Goal: Information Seeking & Learning: Check status

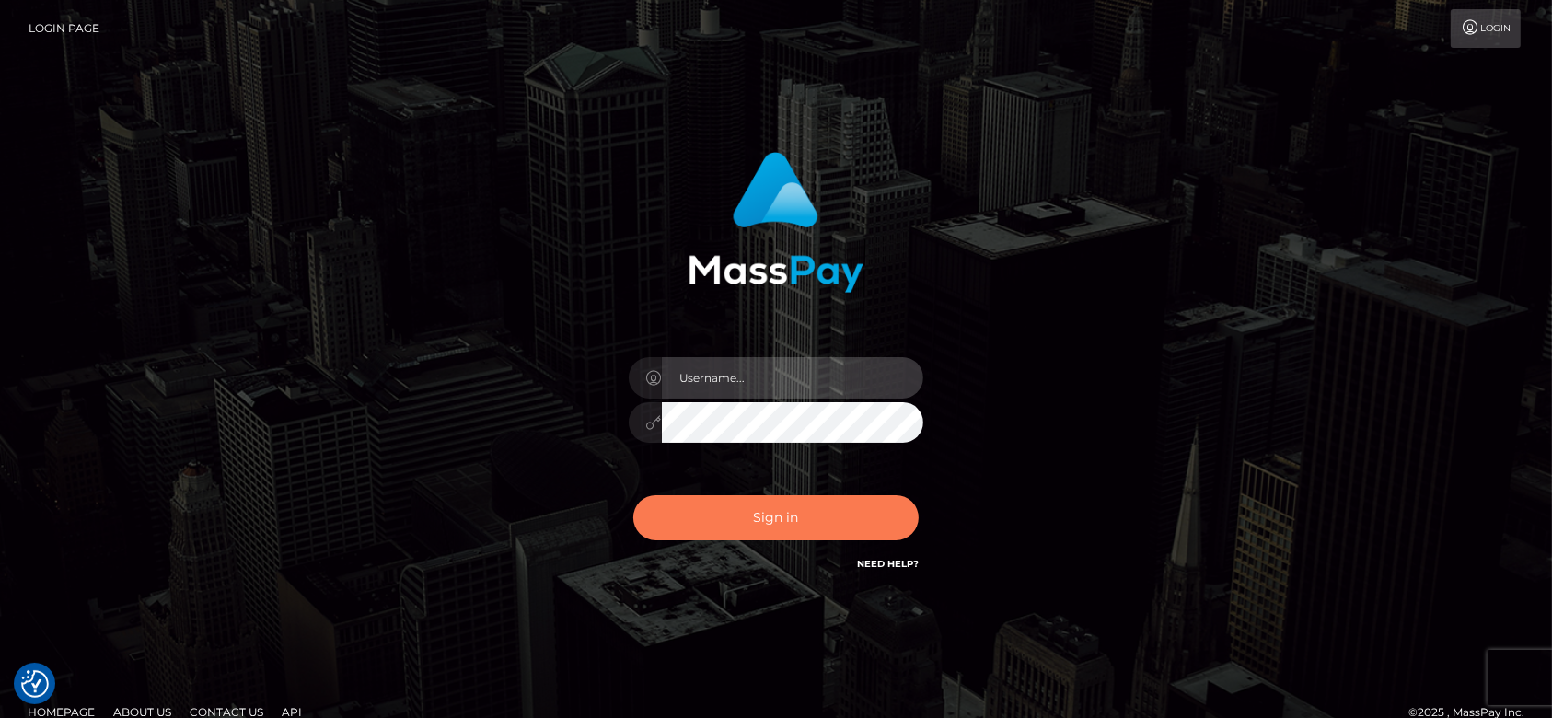
type input "fr.es"
click at [791, 526] on button "Sign in" at bounding box center [775, 517] width 285 height 45
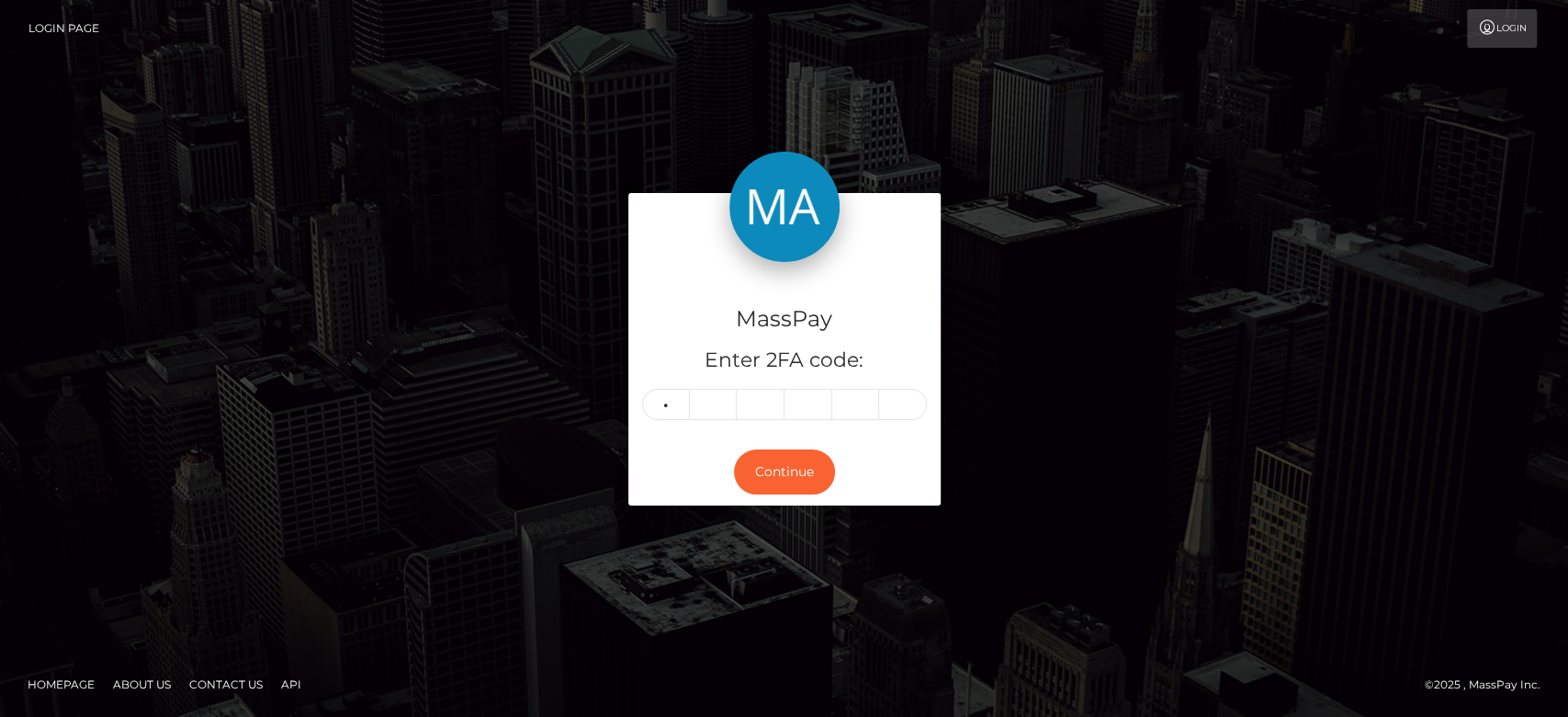
type input "4"
type input "9"
type input "1"
type input "9"
type input "5"
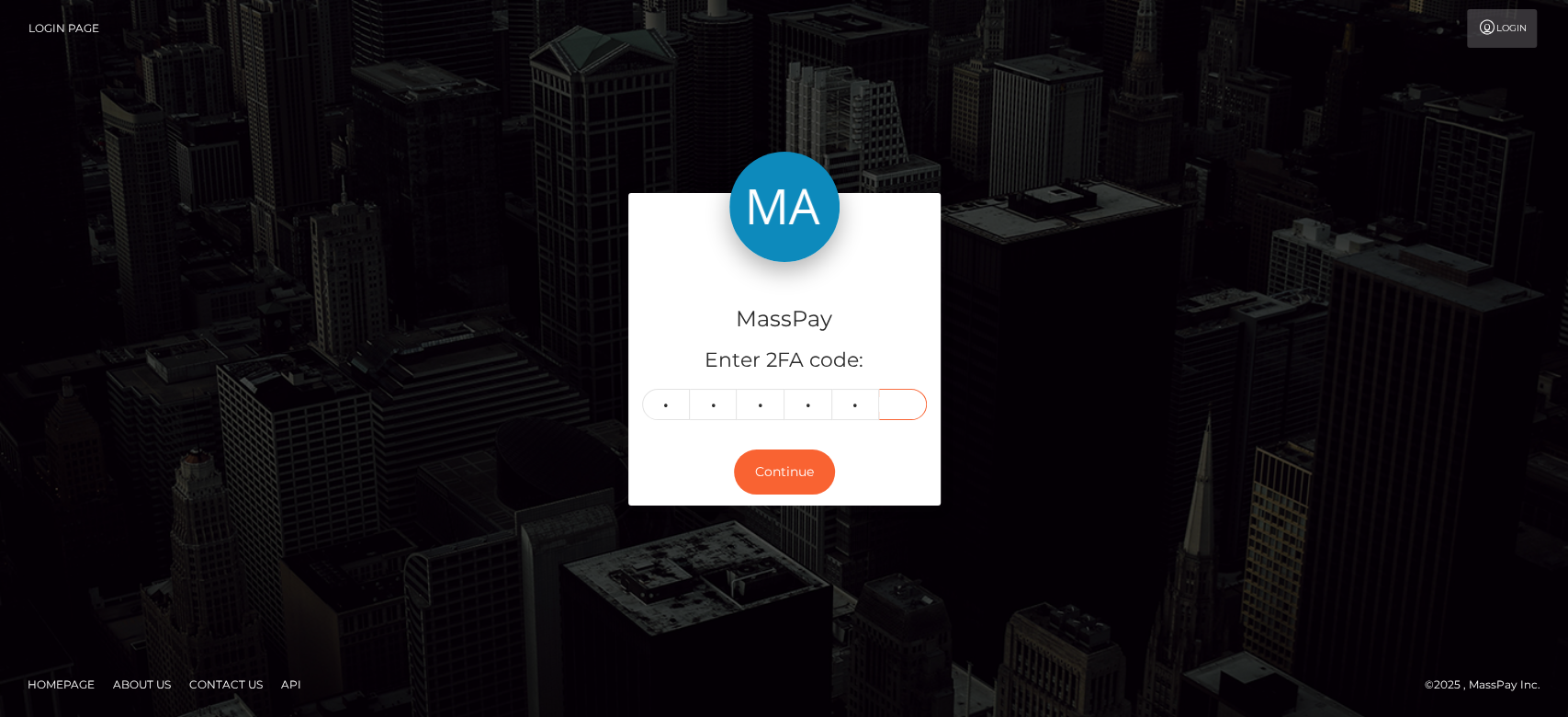
type input "9"
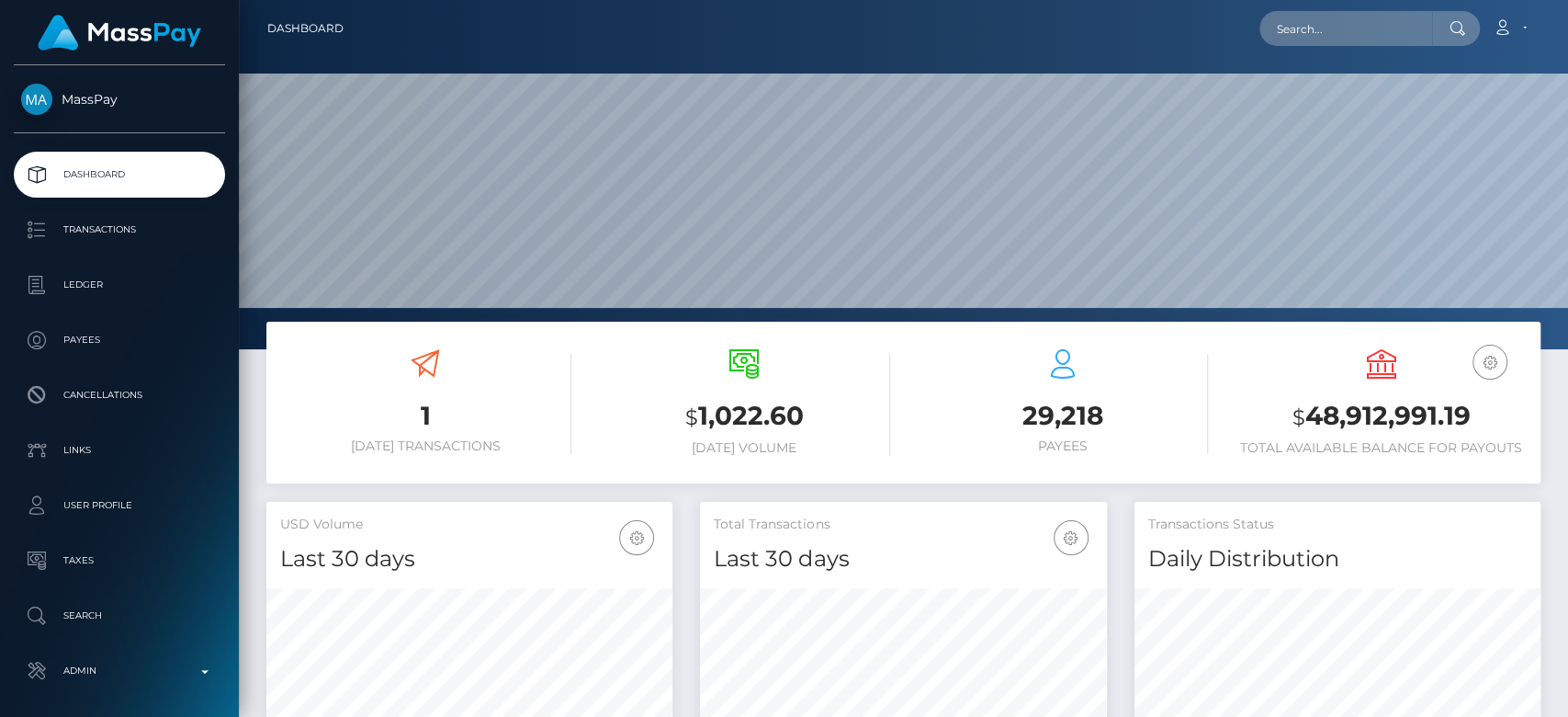
scroll to position [325, 406]
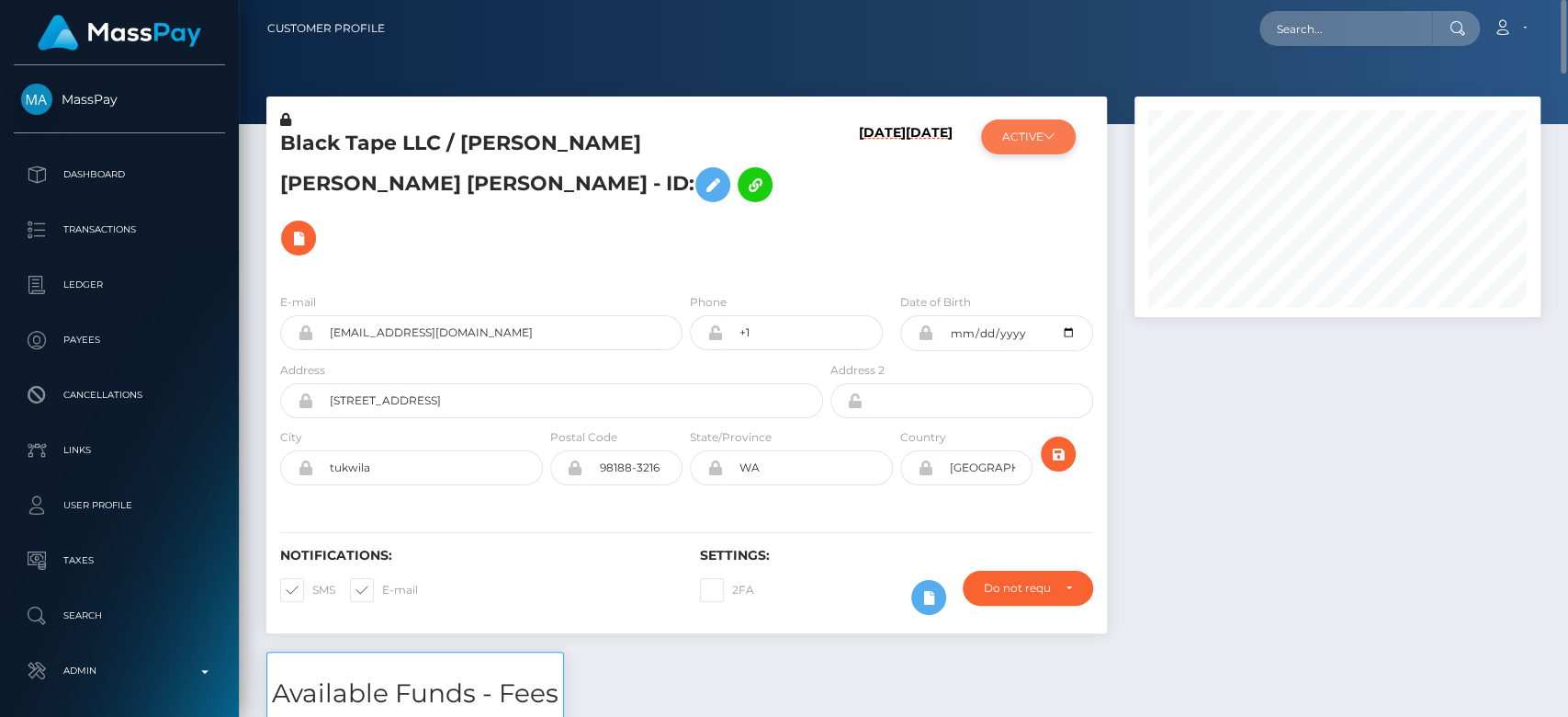
click at [1029, 133] on button "ACTIVE" at bounding box center [1028, 137] width 95 height 35
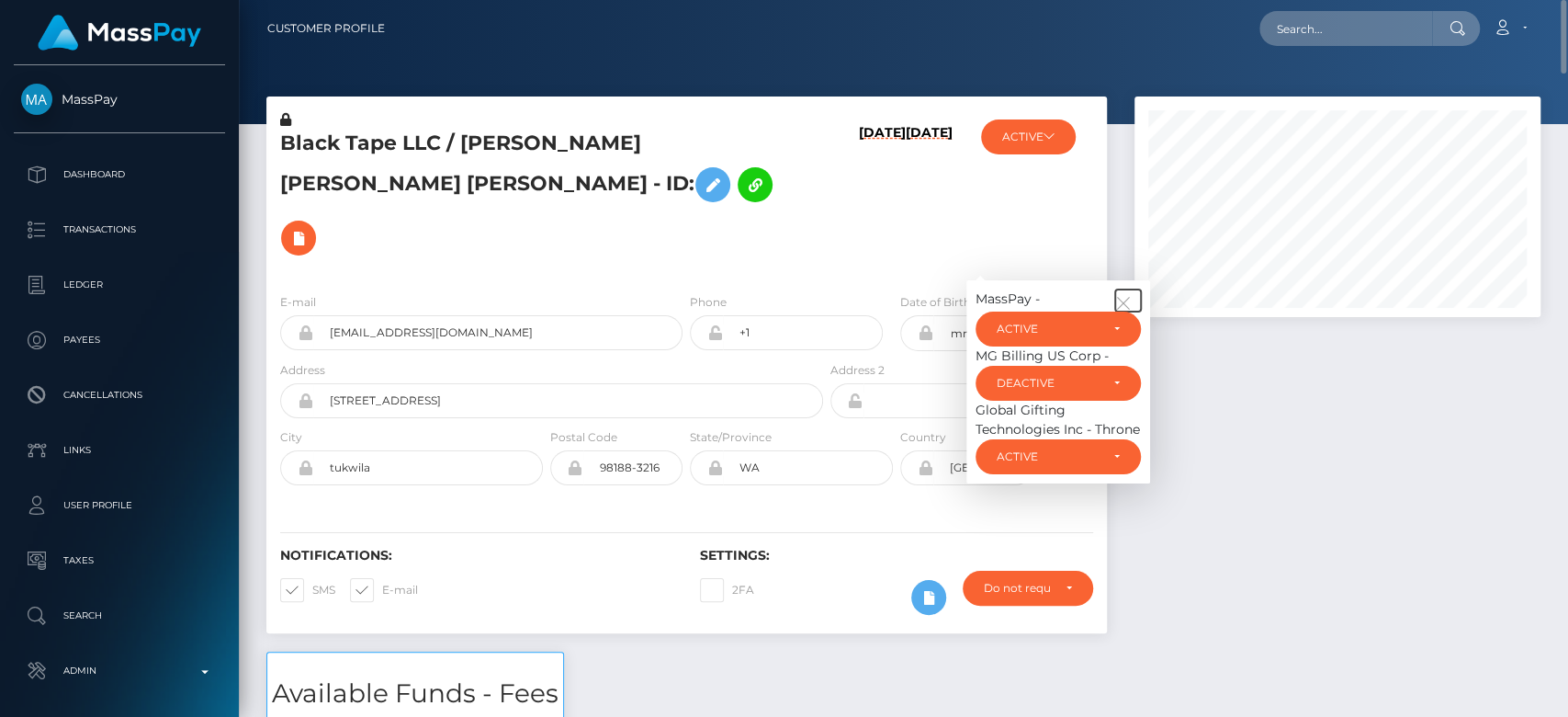
click at [1127, 295] on icon "button" at bounding box center [1123, 303] width 17 height 17
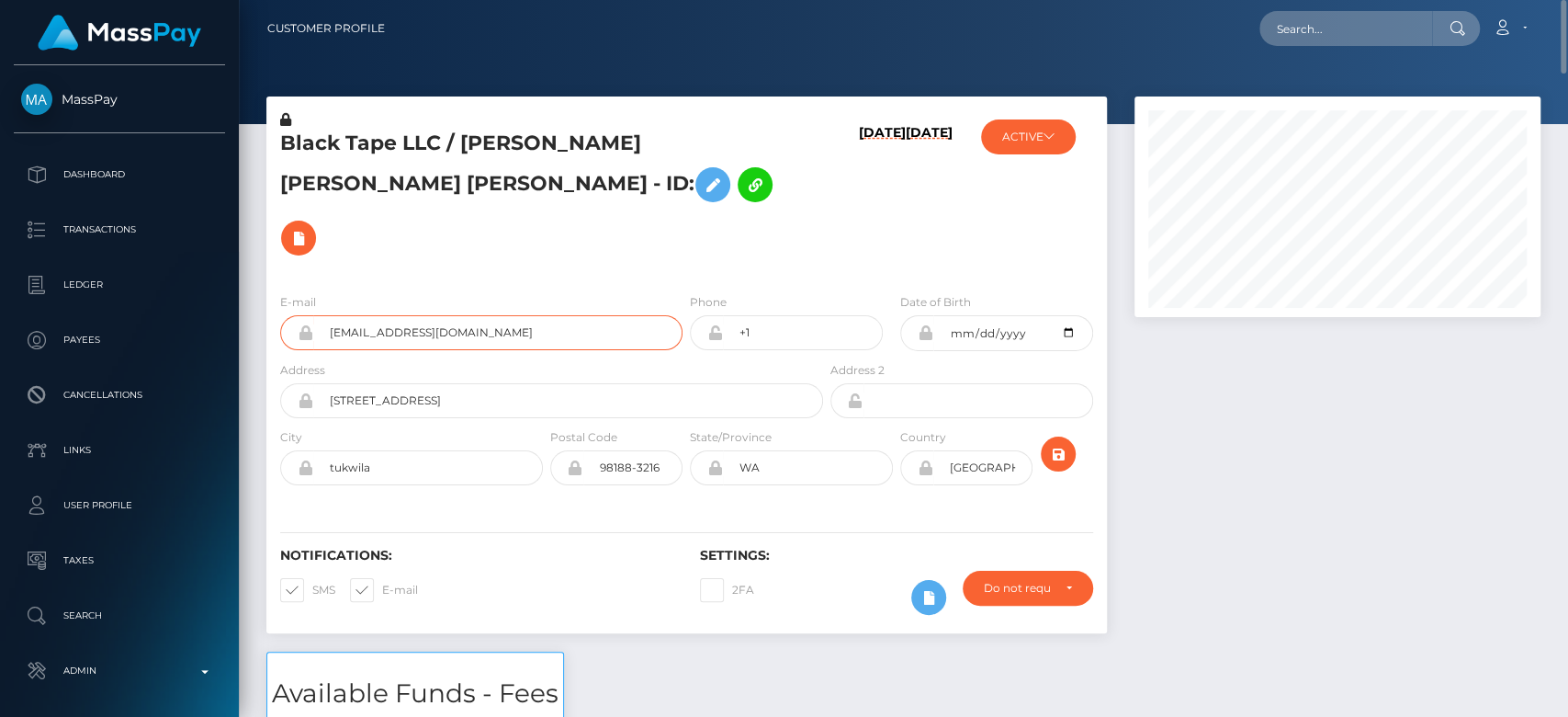
drag, startPoint x: 568, startPoint y: 289, endPoint x: 314, endPoint y: 312, distance: 255.0
click at [314, 312] on form "E-mail astrodomina@gmail.com Phone +1" at bounding box center [687, 393] width 813 height 203
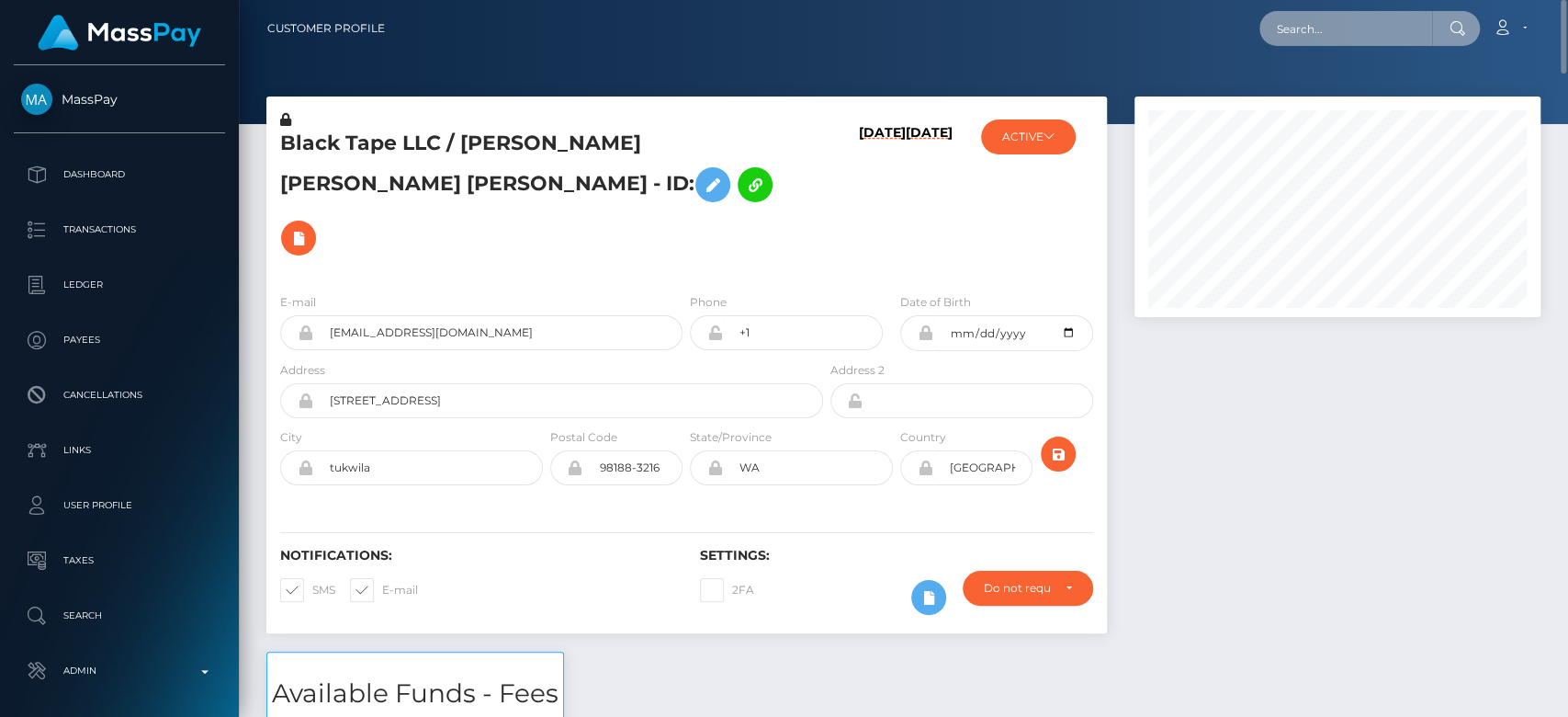
click at [1334, 23] on input "text" at bounding box center [1345, 28] width 173 height 35
paste input "[EMAIL_ADDRESS][DOMAIN_NAME]"
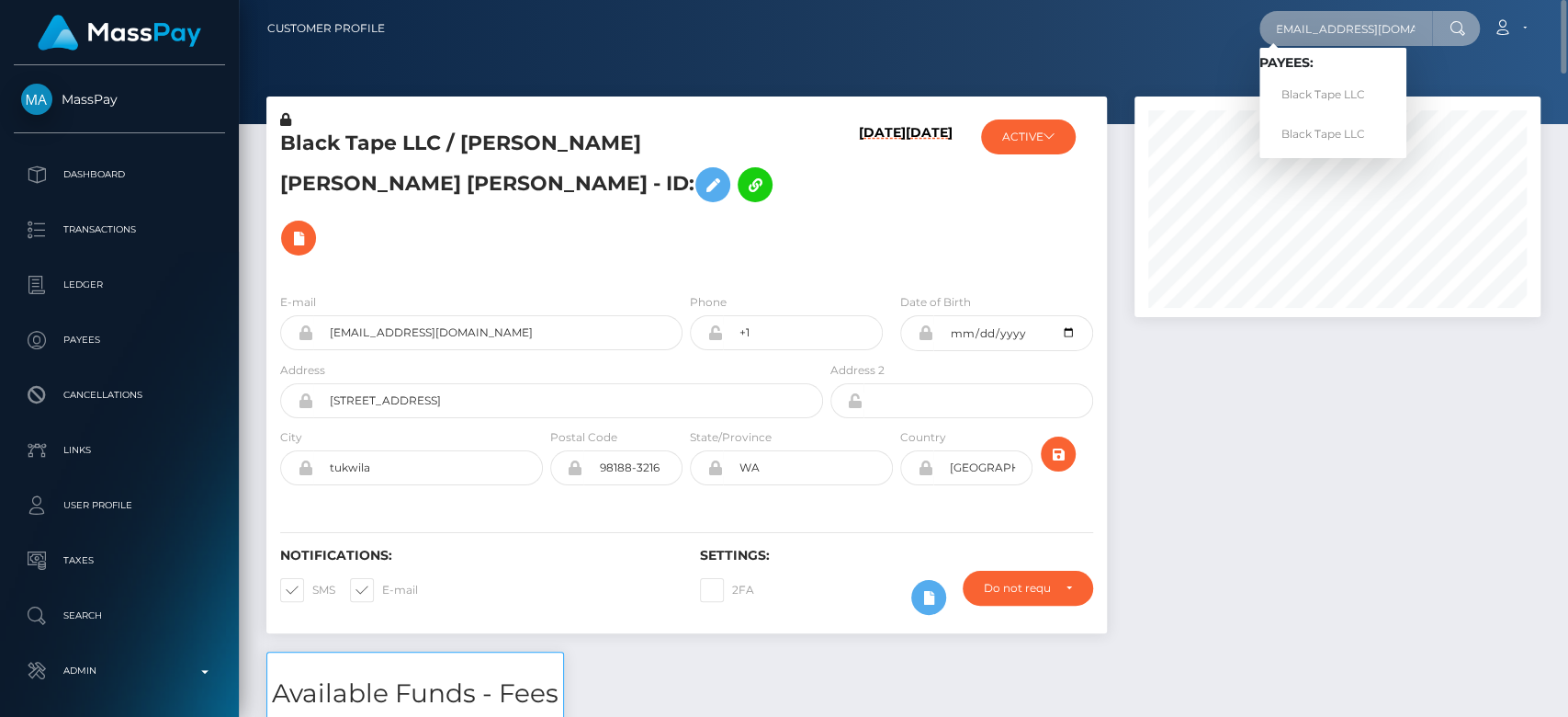
type input "[EMAIL_ADDRESS][DOMAIN_NAME]"
click at [1330, 85] on link "Black Tape LLC" at bounding box center [1332, 95] width 147 height 34
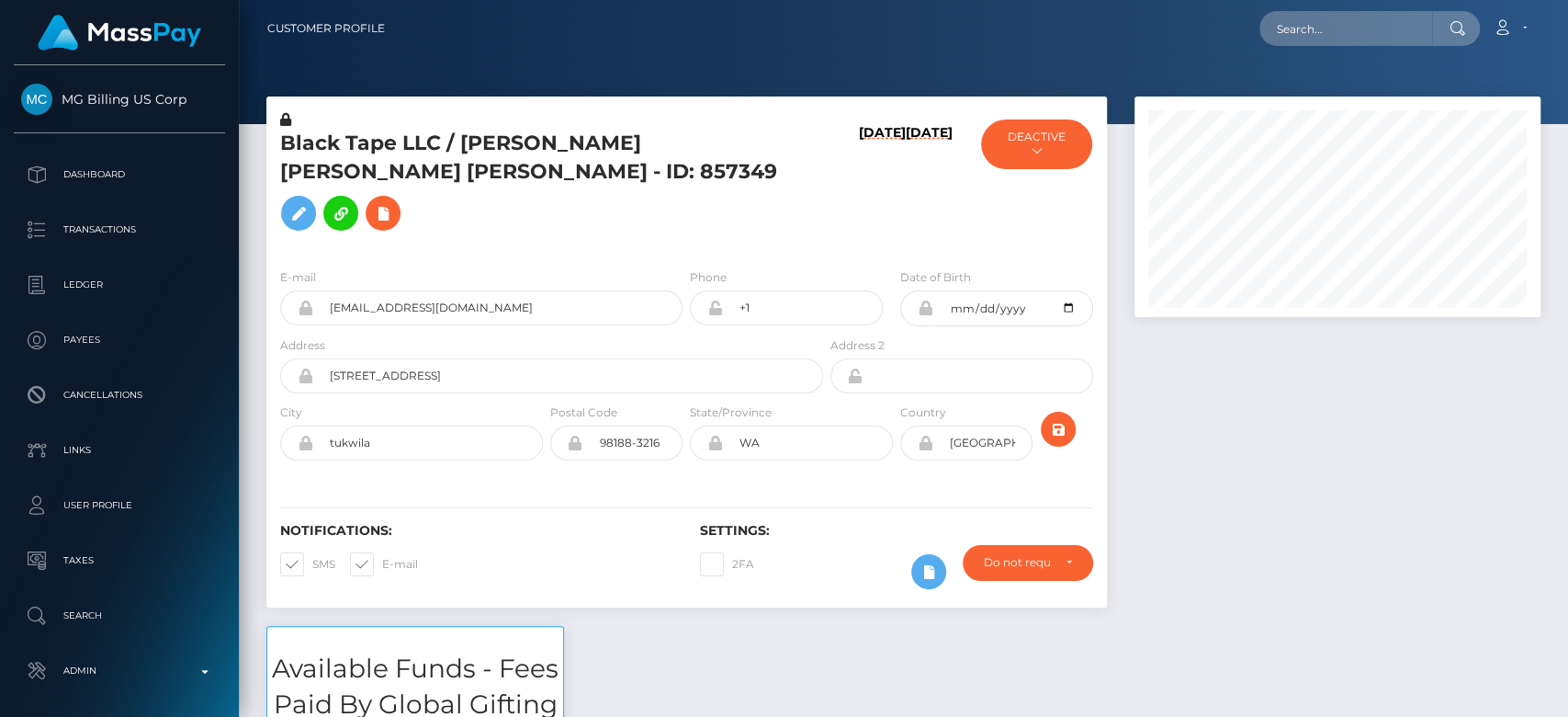
scroll to position [221, 406]
click at [1359, 24] on input "text" at bounding box center [1345, 28] width 173 height 35
paste input "[EMAIL_ADDRESS][DOMAIN_NAME]"
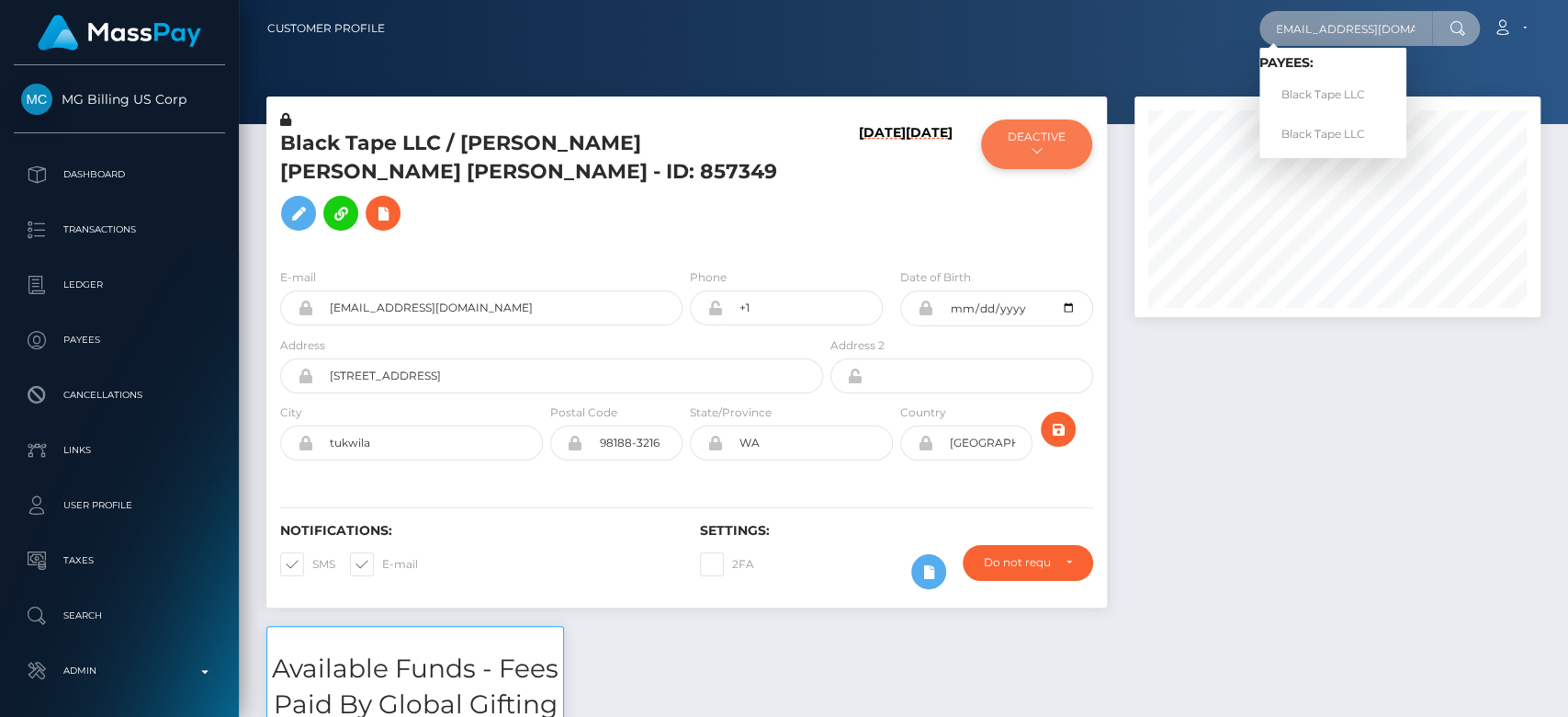
type input "[EMAIL_ADDRESS][DOMAIN_NAME]"
click at [1049, 149] on button "DEACTIVE" at bounding box center [1036, 145] width 110 height 50
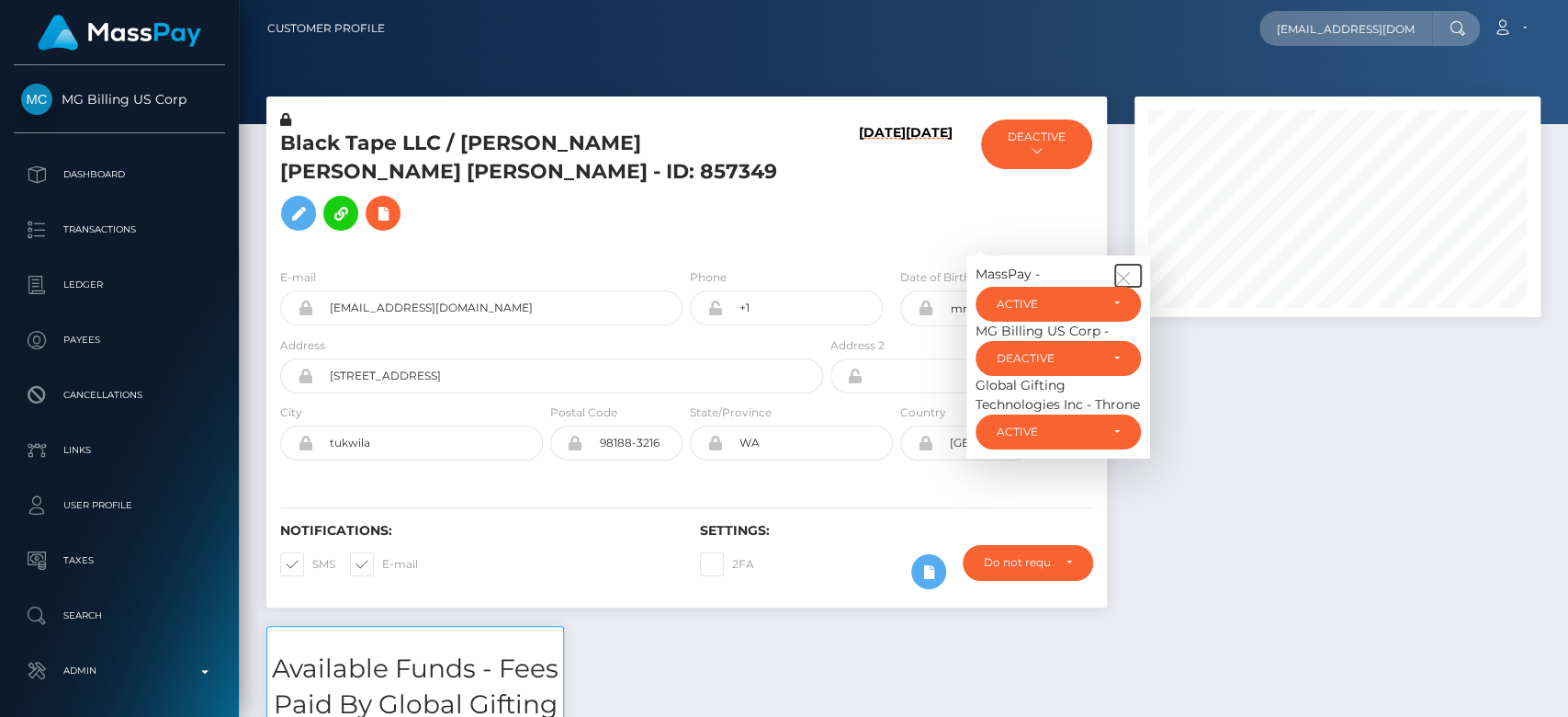
click at [1124, 271] on icon "button" at bounding box center [1123, 279] width 17 height 17
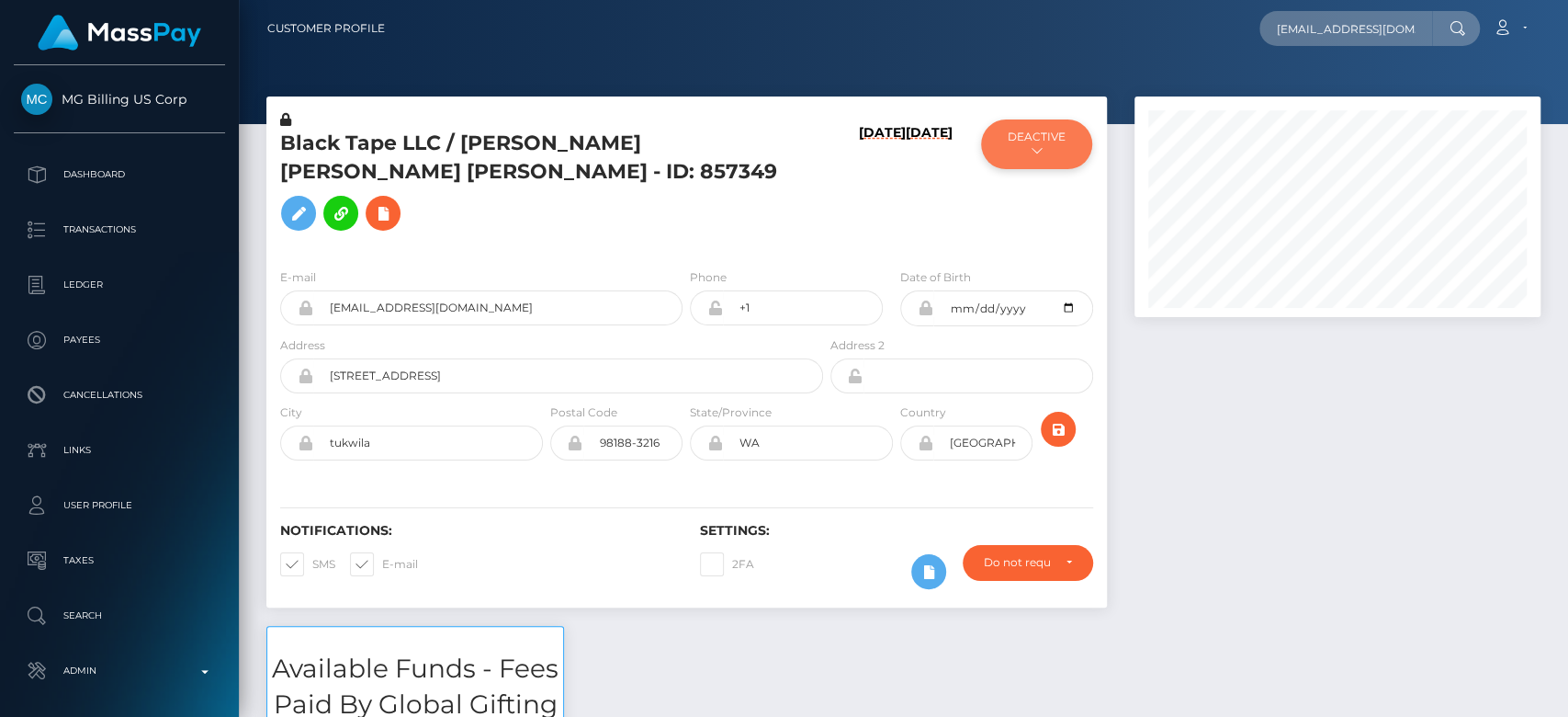
click at [1049, 145] on button "DEACTIVE" at bounding box center [1036, 145] width 110 height 50
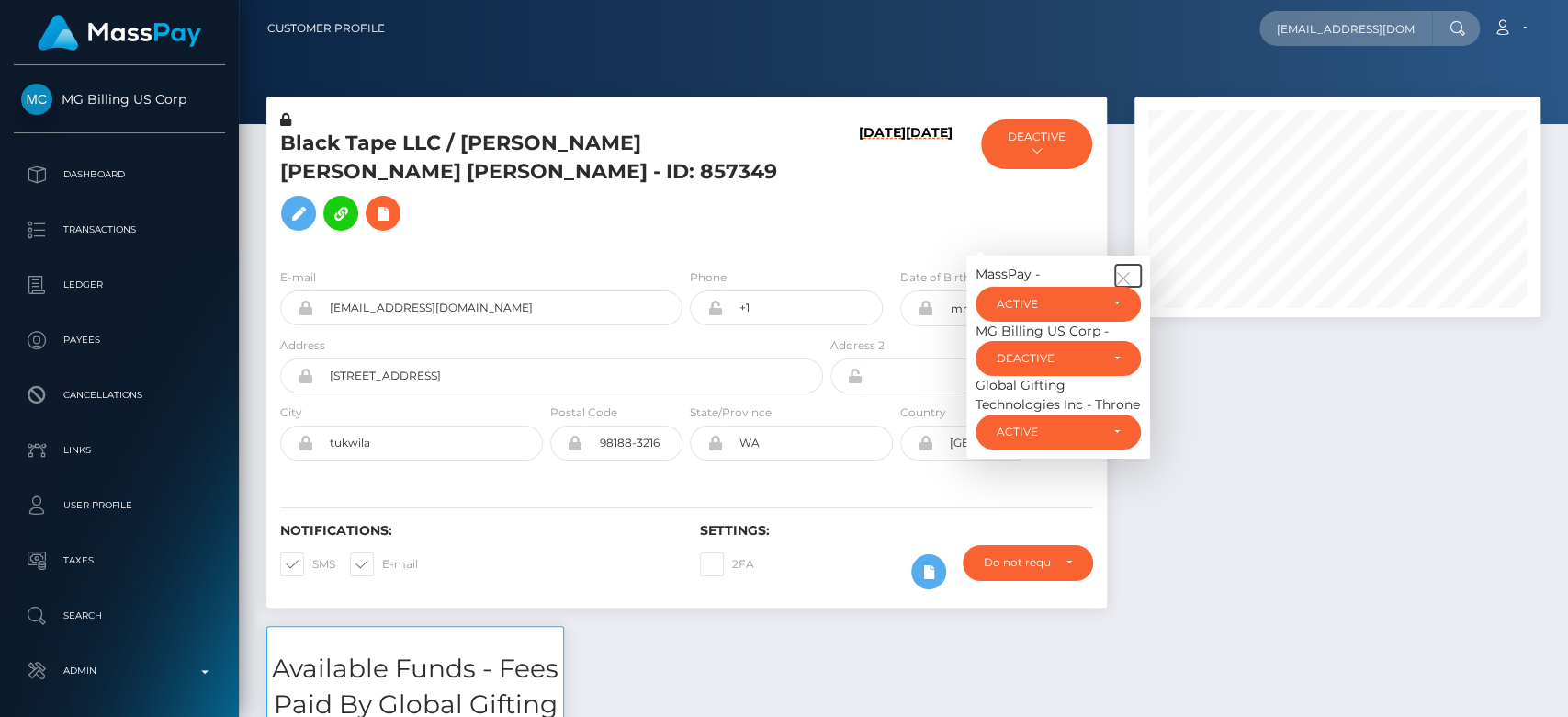
click at [1126, 271] on icon "button" at bounding box center [1123, 279] width 17 height 17
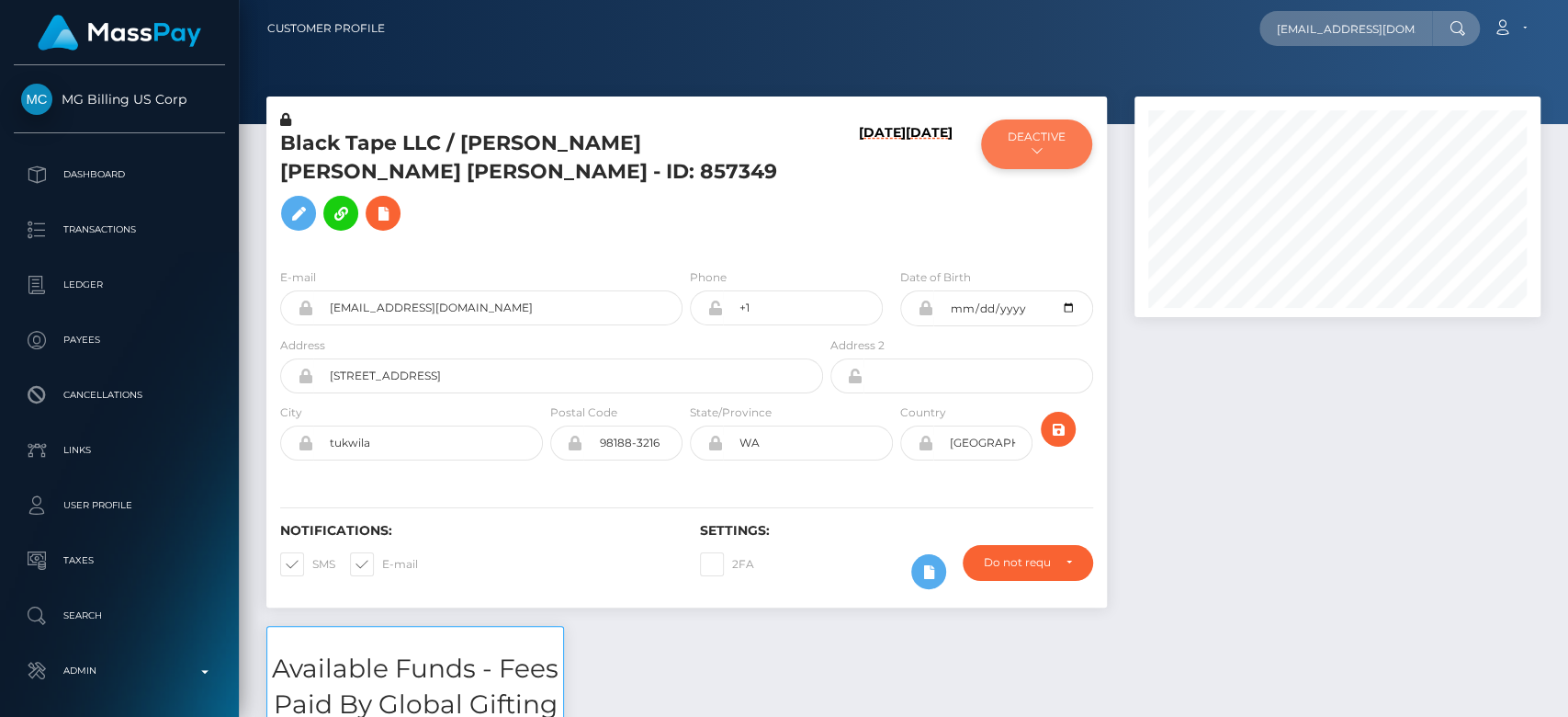
click at [1031, 151] on icon at bounding box center [1036, 150] width 11 height 11
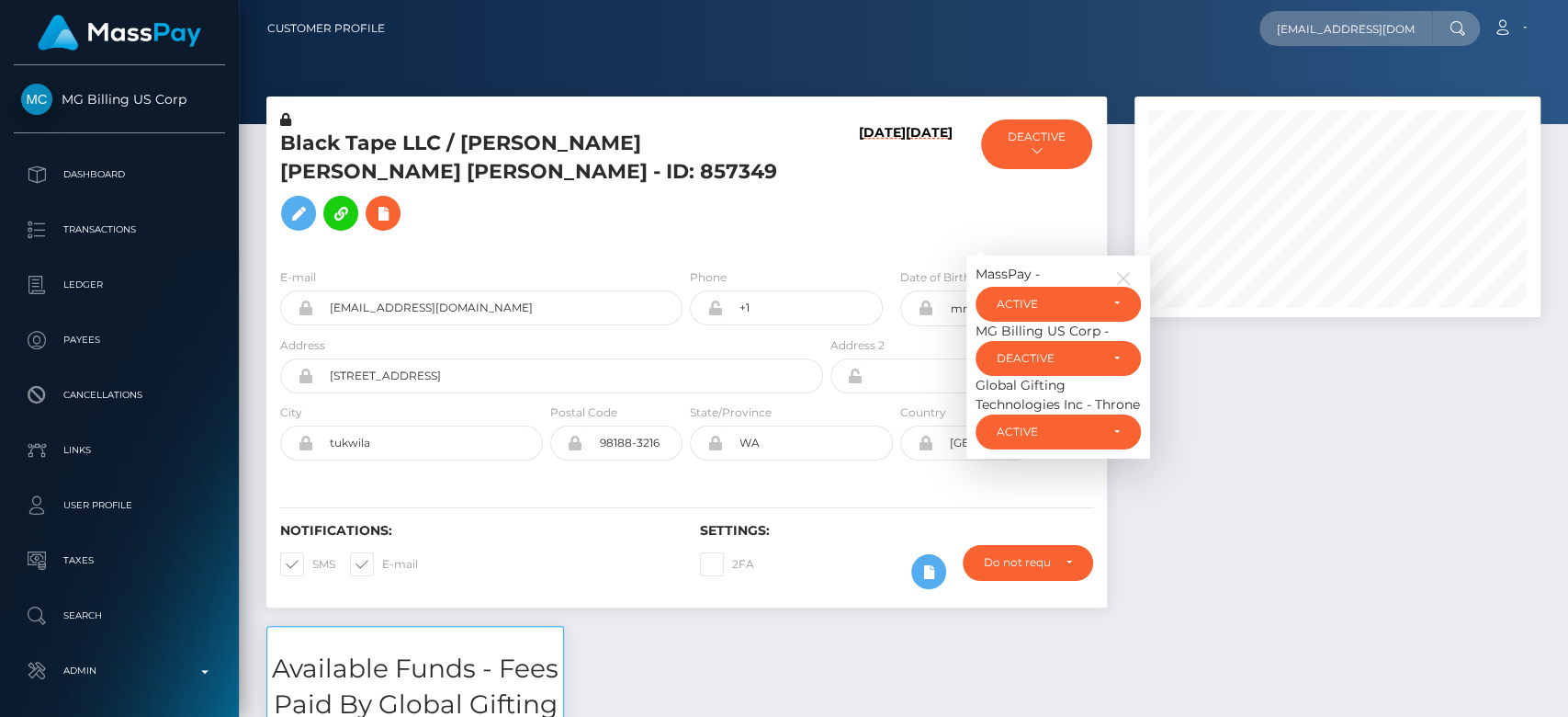
click at [1235, 343] on div at bounding box center [1337, 361] width 433 height 529
click at [1120, 271] on icon "button" at bounding box center [1123, 279] width 17 height 17
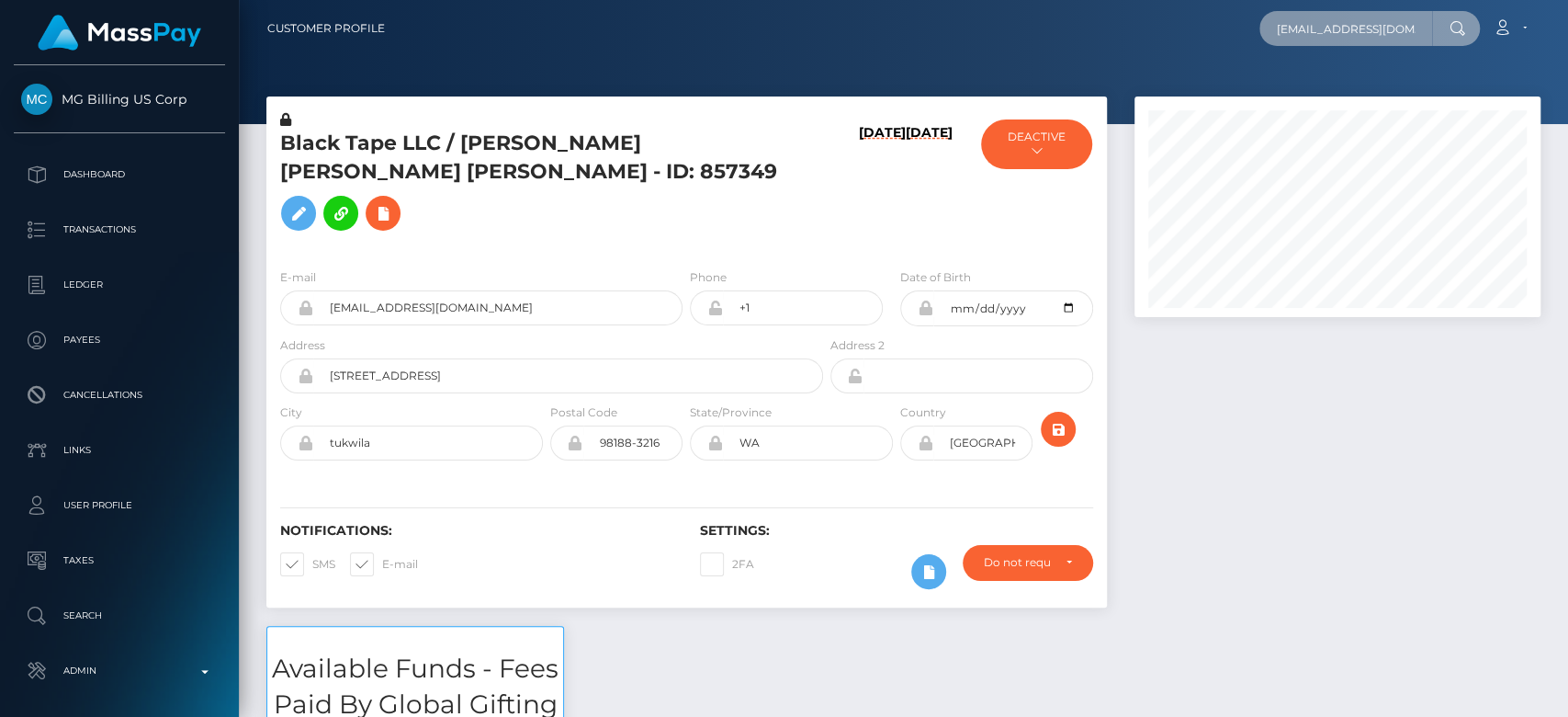
click at [1325, 29] on input "[EMAIL_ADDRESS][DOMAIN_NAME]" at bounding box center [1345, 28] width 173 height 35
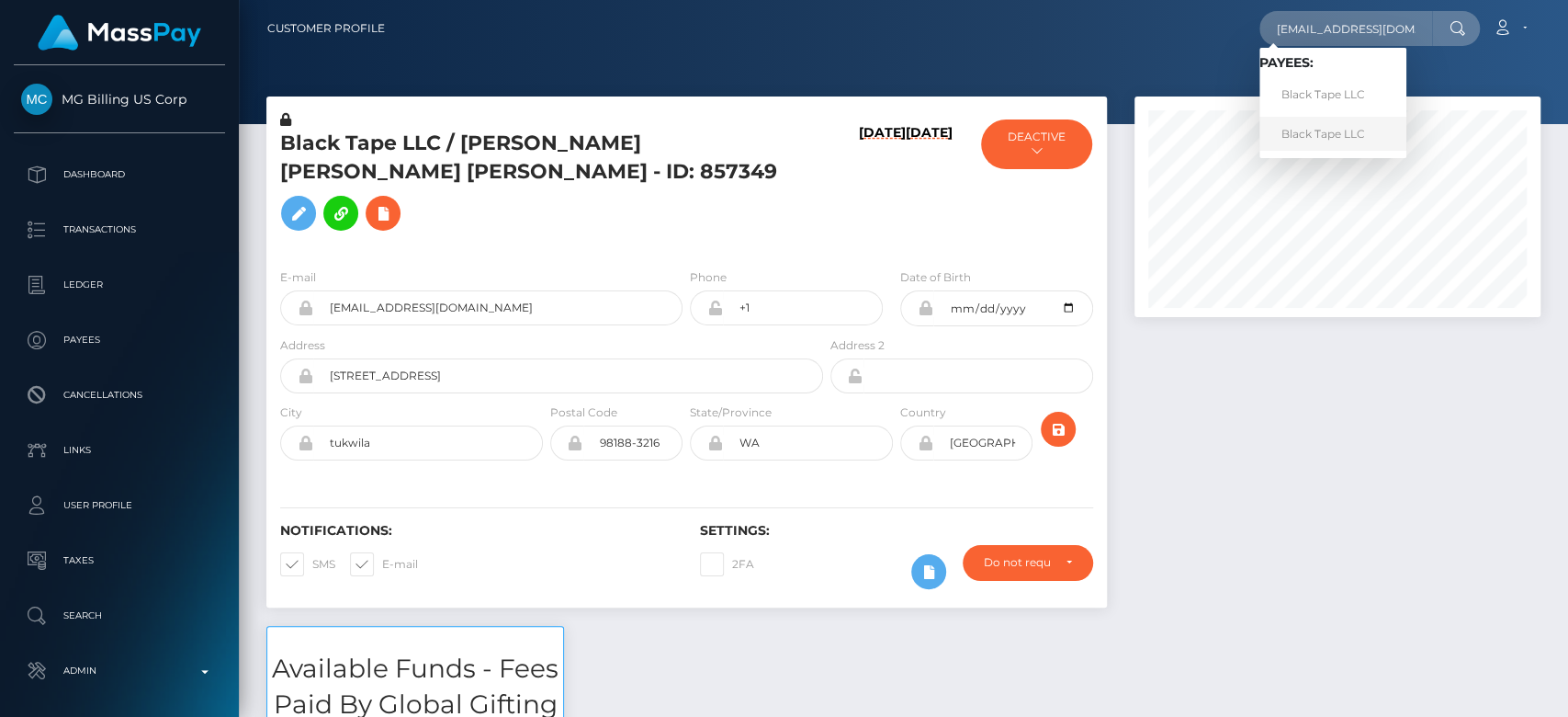
click at [1331, 137] on link "Black Tape LLC" at bounding box center [1332, 134] width 147 height 34
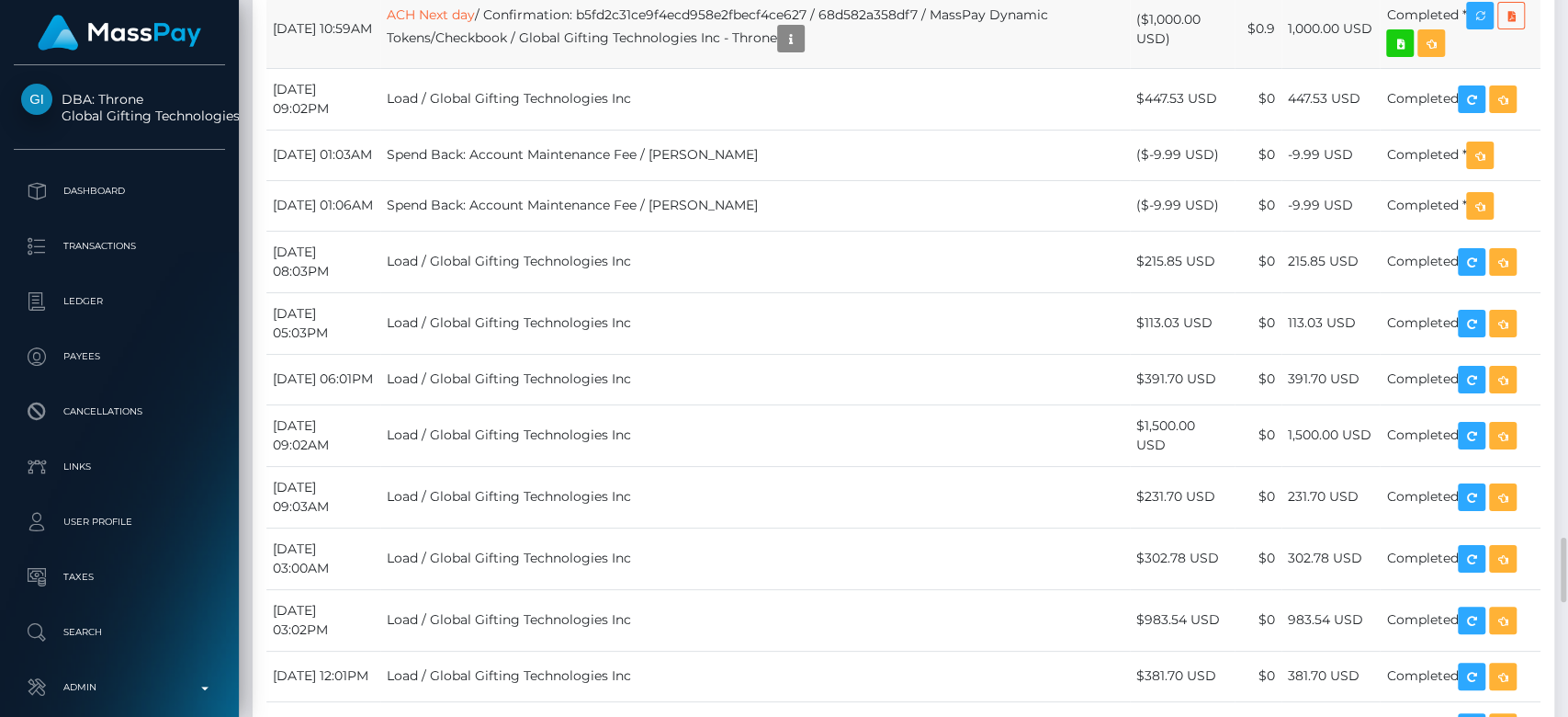
scroll to position [221, 406]
drag, startPoint x: 417, startPoint y: 270, endPoint x: 694, endPoint y: 256, distance: 277.4
click at [694, 130] on tr "September 1, 2025 09:02PM Load / Global Gifting Technologies Inc $447.53 USD $0…" at bounding box center [903, 99] width 1275 height 62
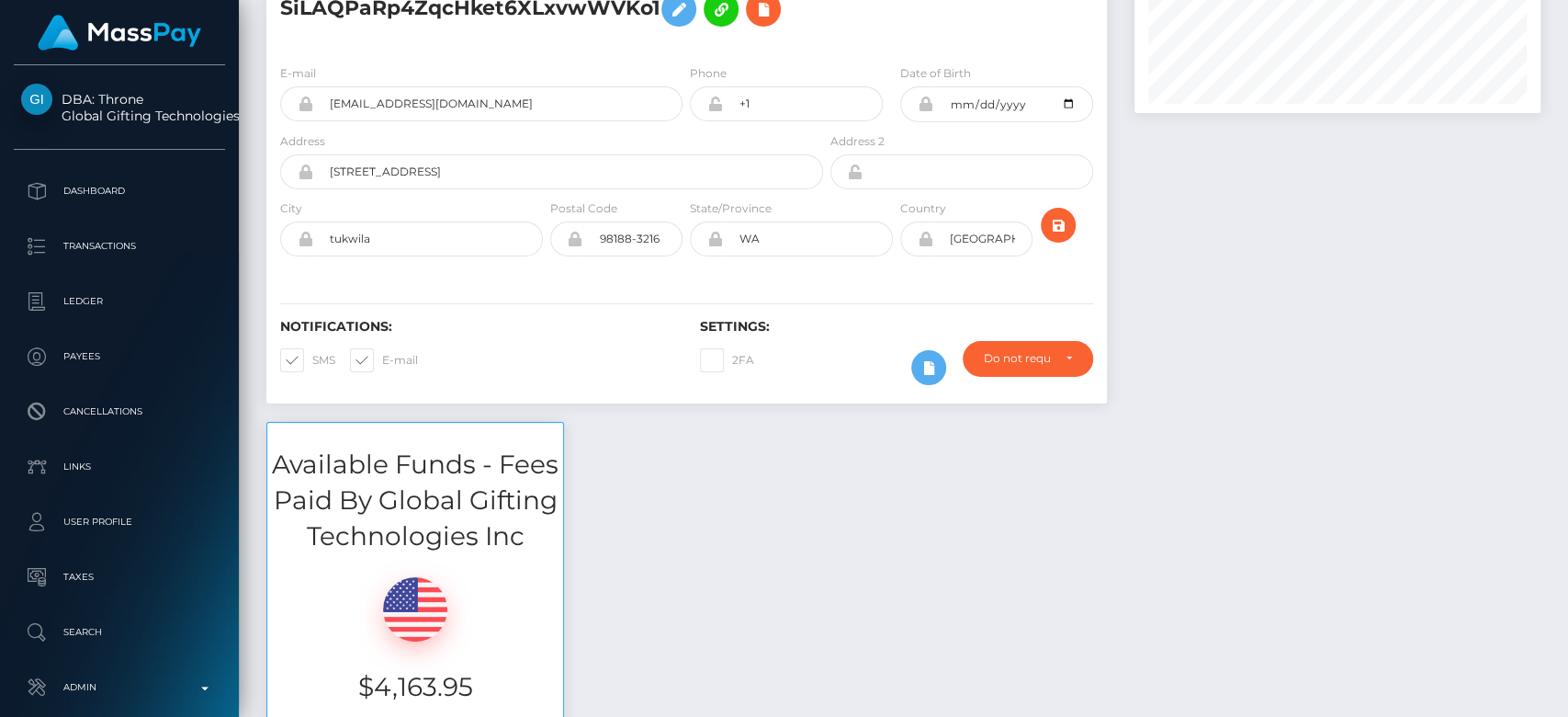
scroll to position [0, 0]
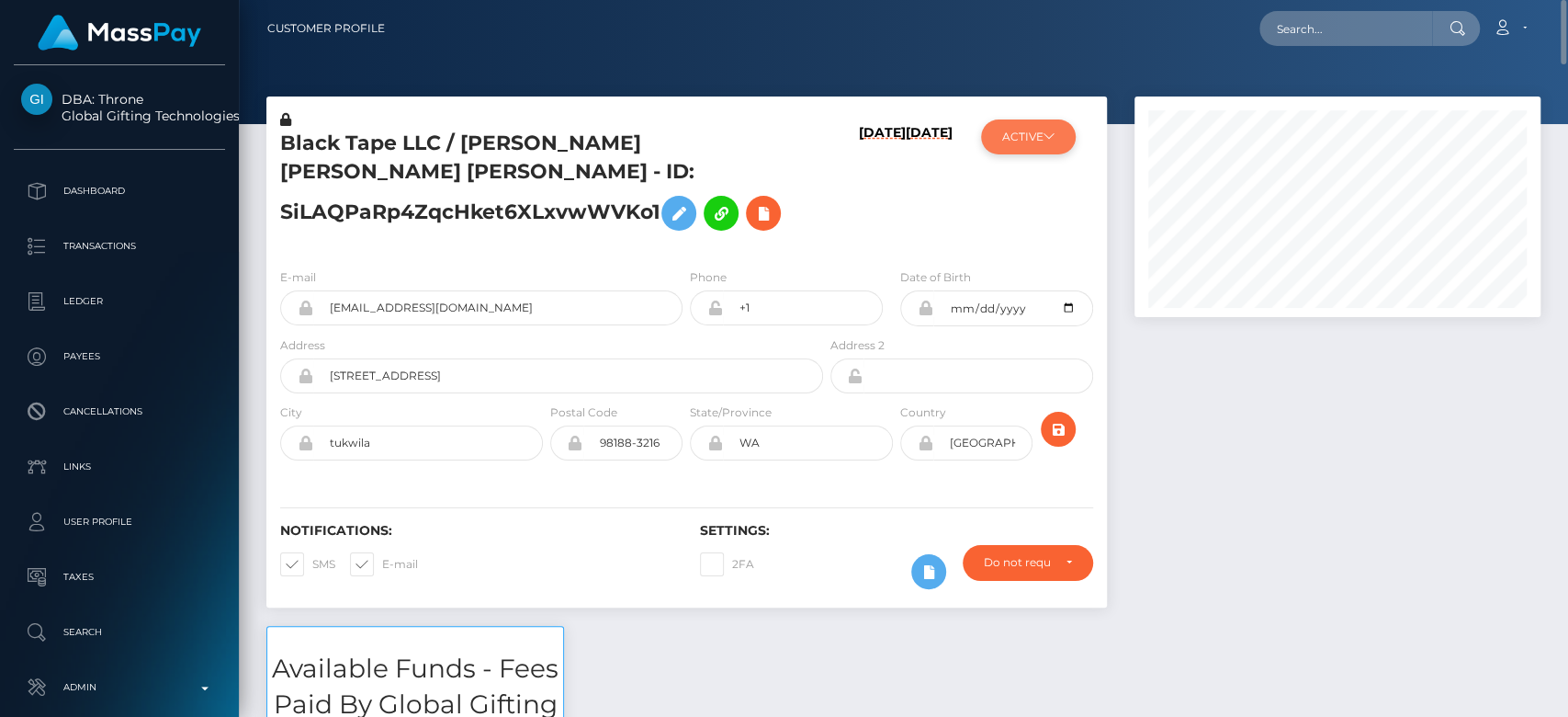
click at [1043, 122] on button "ACTIVE" at bounding box center [1028, 137] width 95 height 35
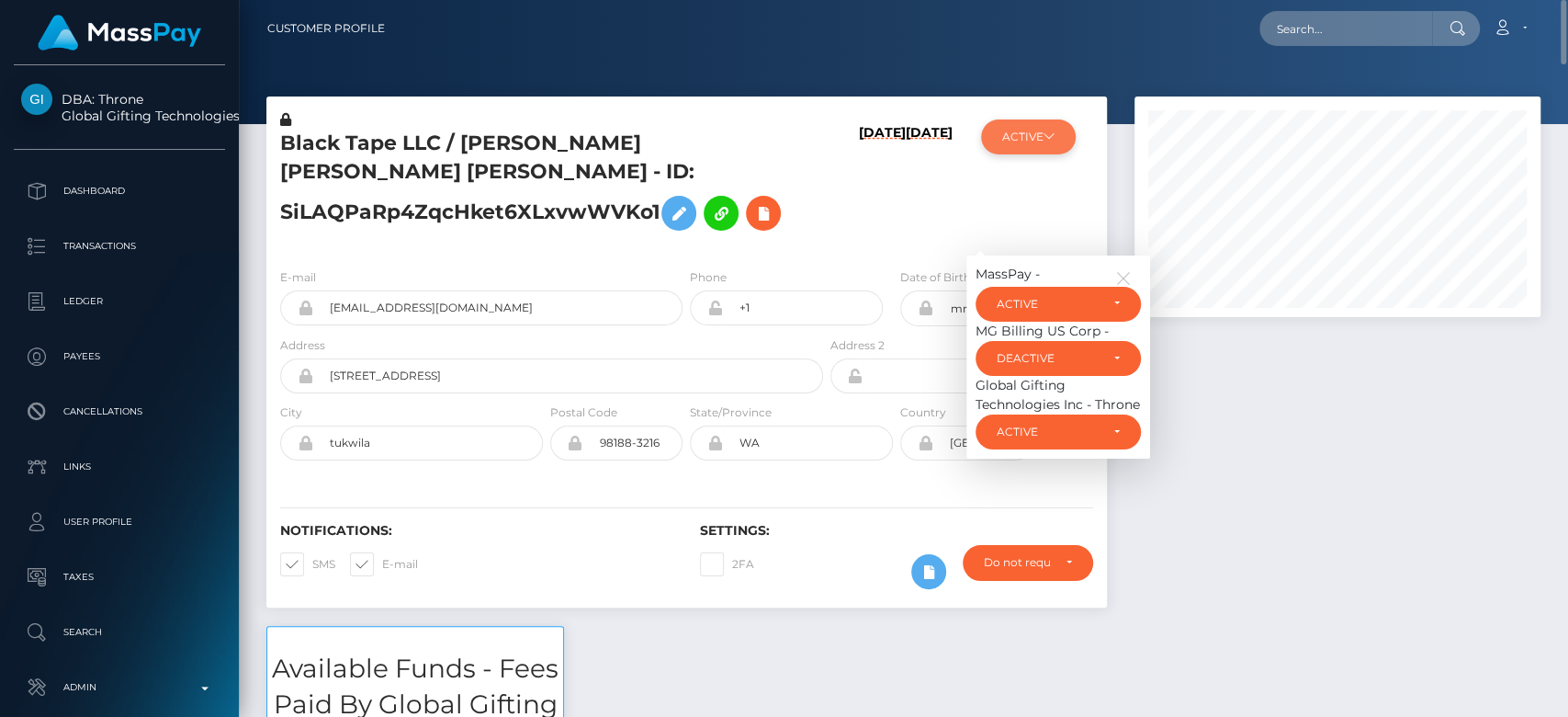
click at [1043, 122] on button "ACTIVE" at bounding box center [1028, 137] width 95 height 35
click at [1127, 287] on icon "button" at bounding box center [1123, 279] width 17 height 17
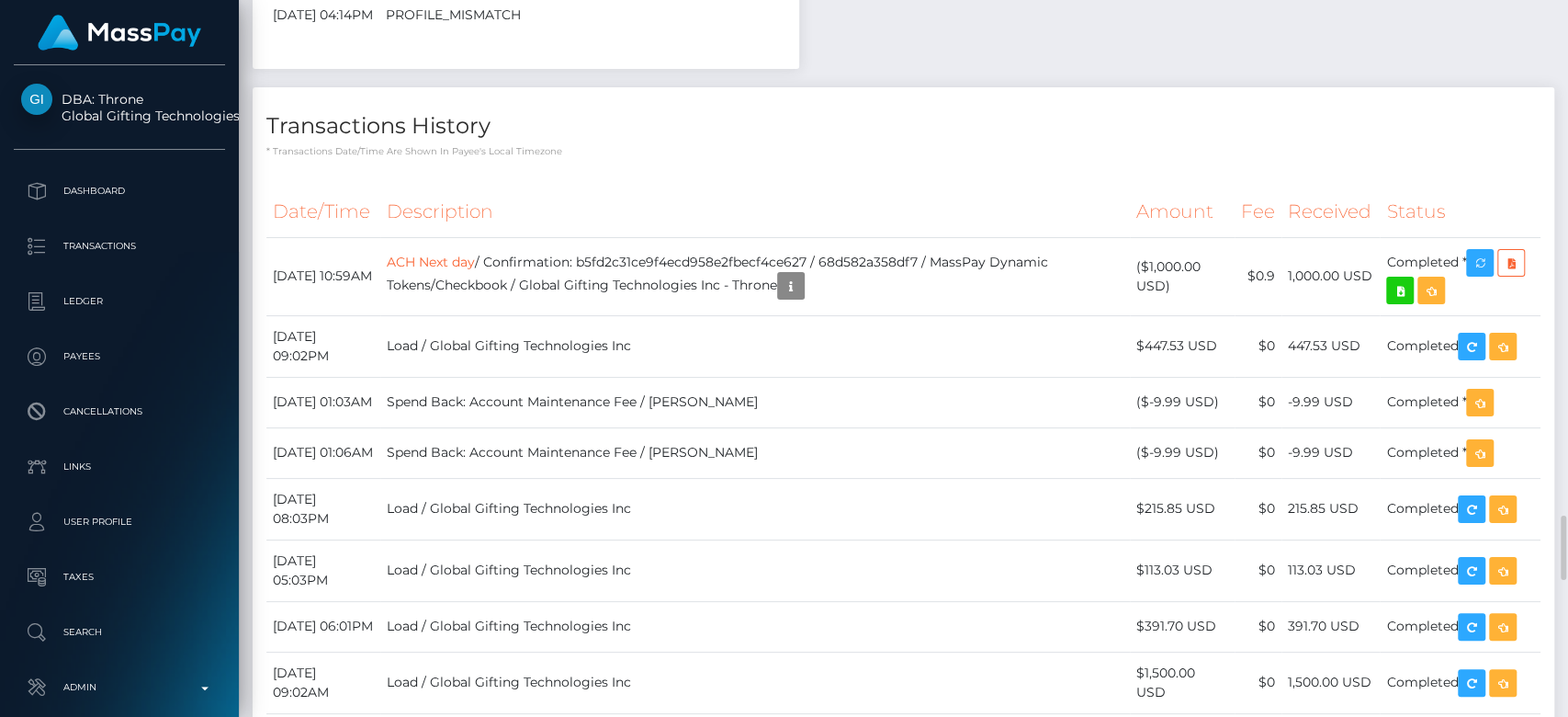
scroll to position [221, 406]
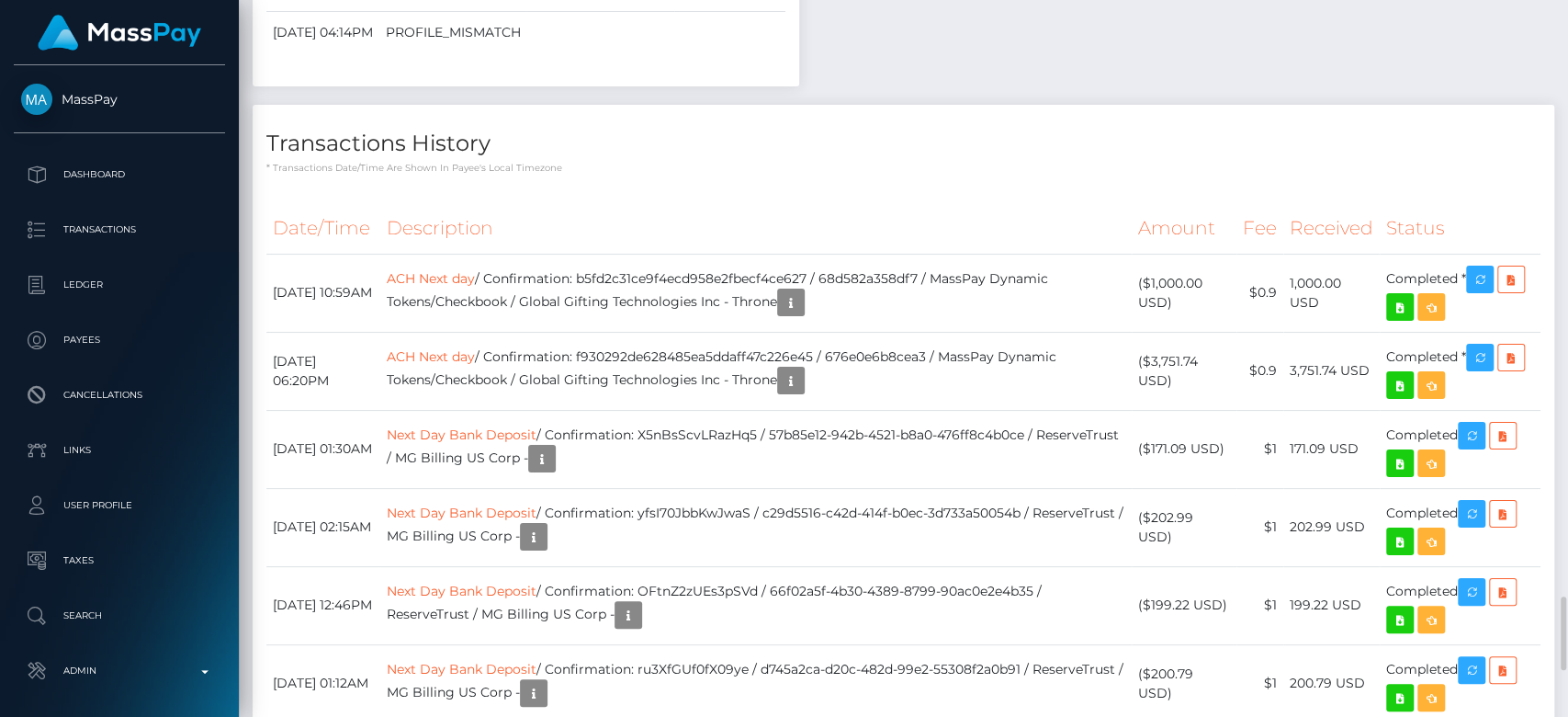
scroll to position [5731, 0]
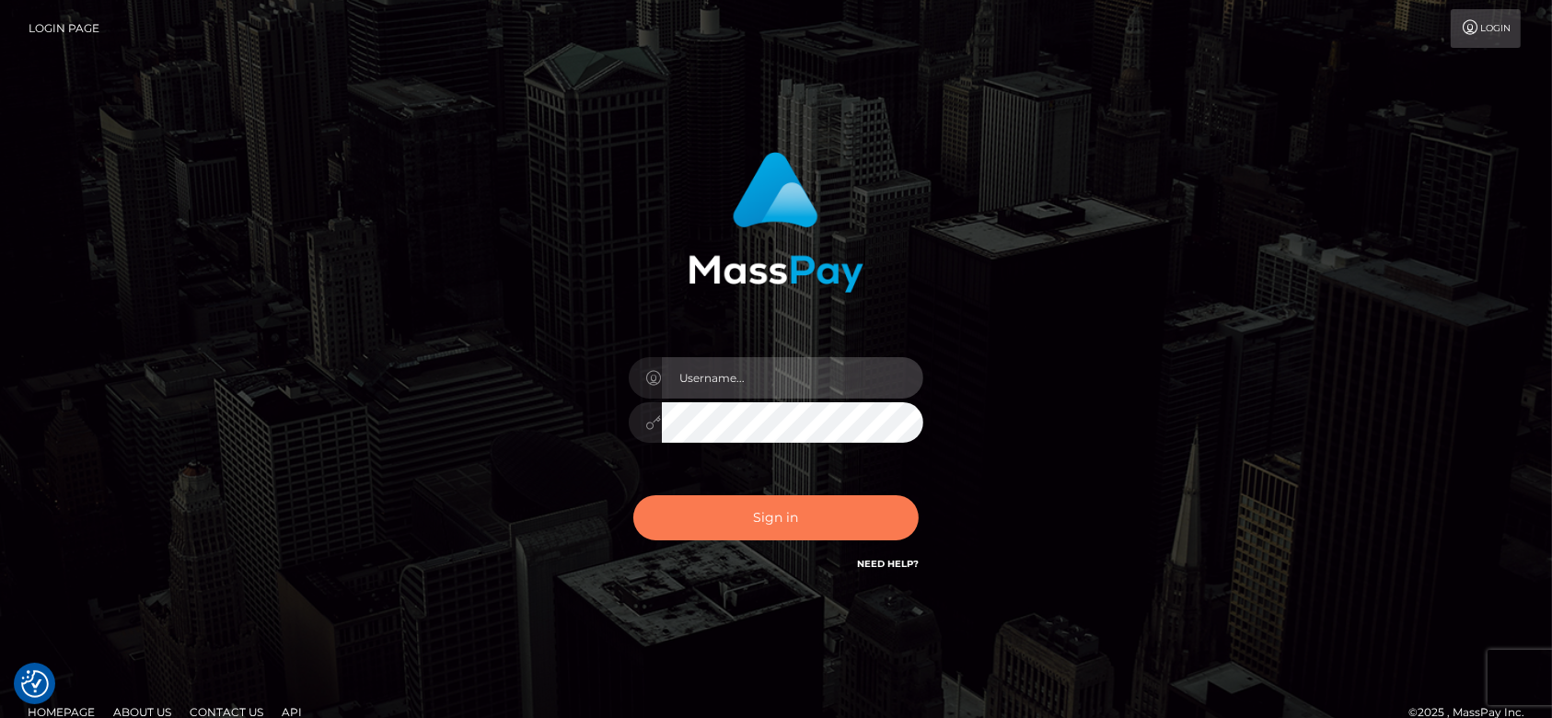
type input "fr.es"
click at [769, 518] on button "Sign in" at bounding box center [775, 517] width 285 height 45
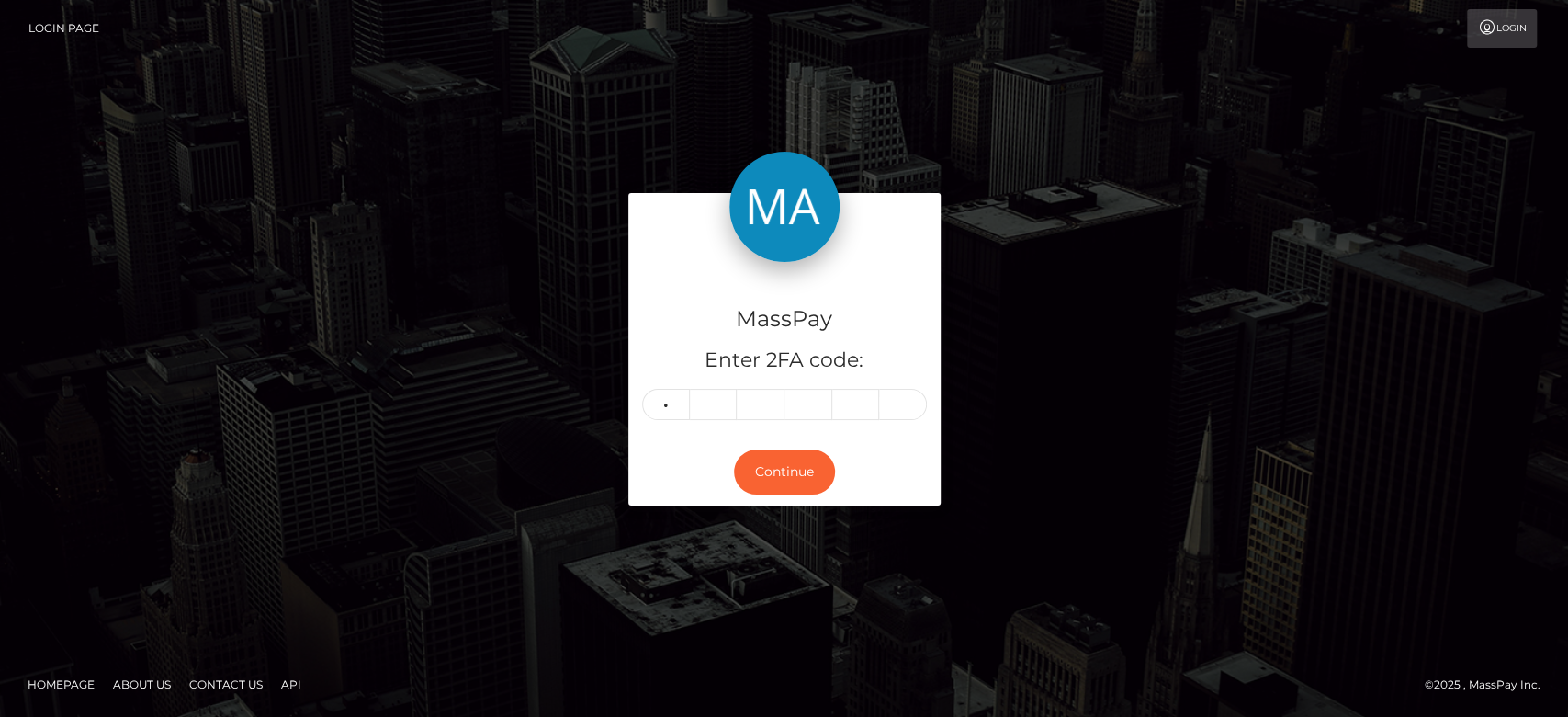
type input "2"
type input "5"
type input "3"
type input "2"
type input "7"
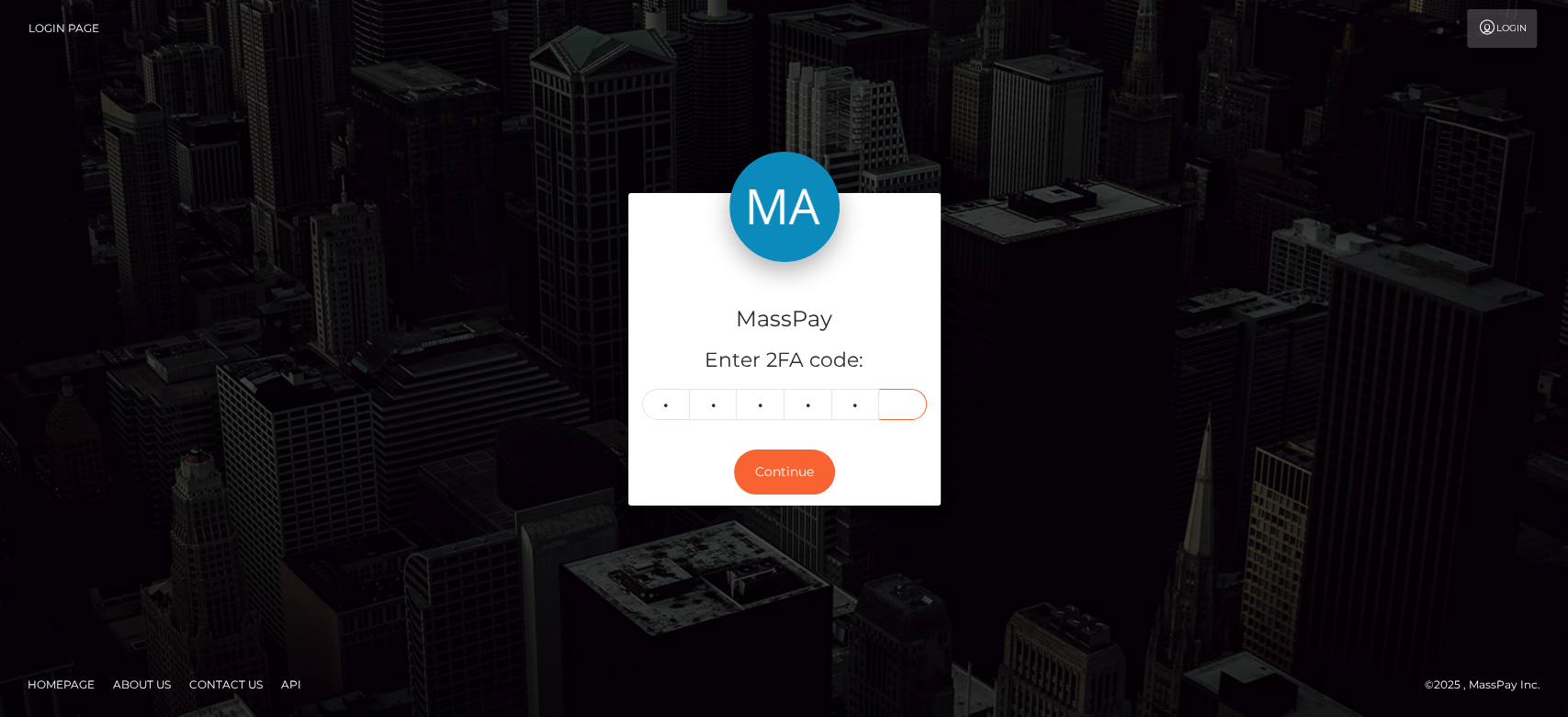
type input "7"
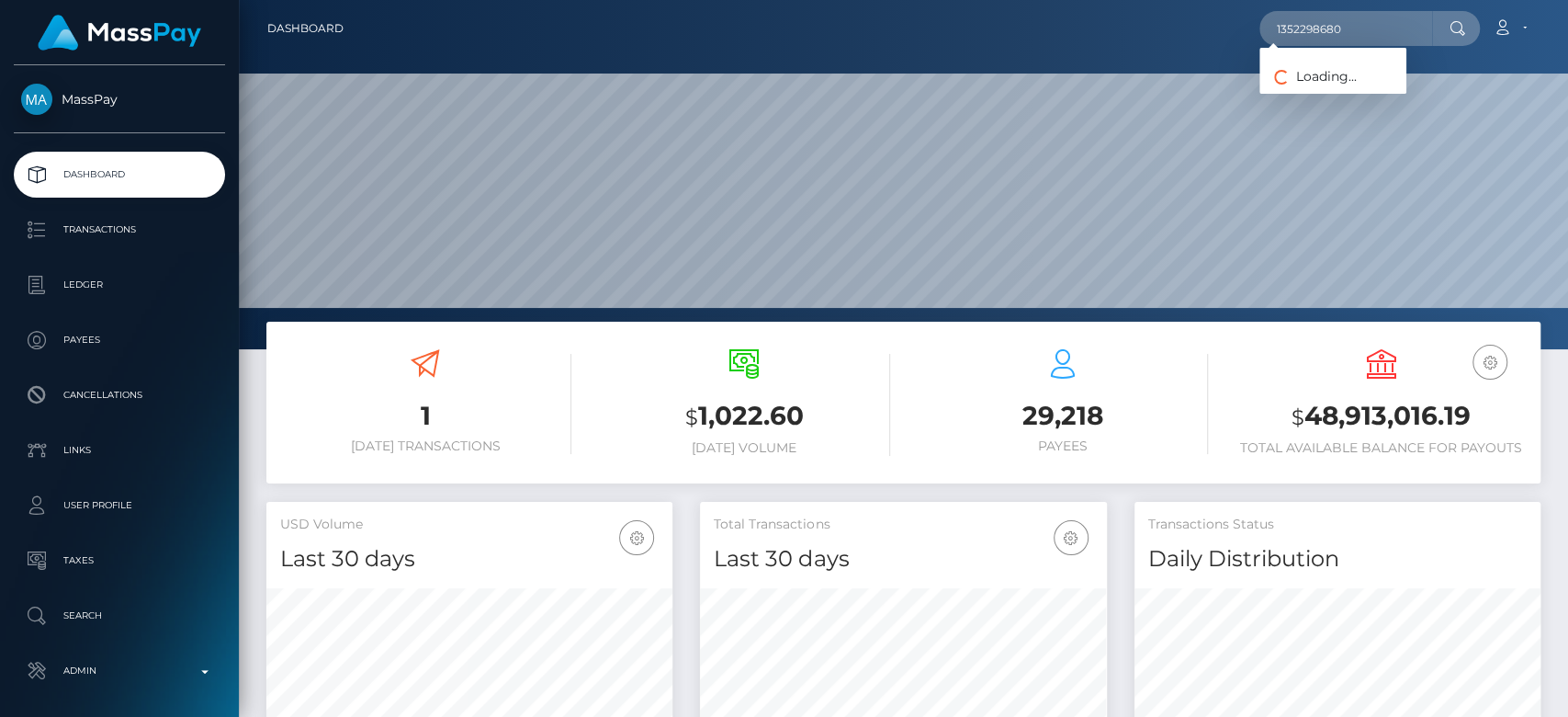
scroll to position [325, 406]
type input "1352298680"
click at [1359, 86] on div "Loading... Loading..." at bounding box center [1332, 71] width 147 height 46
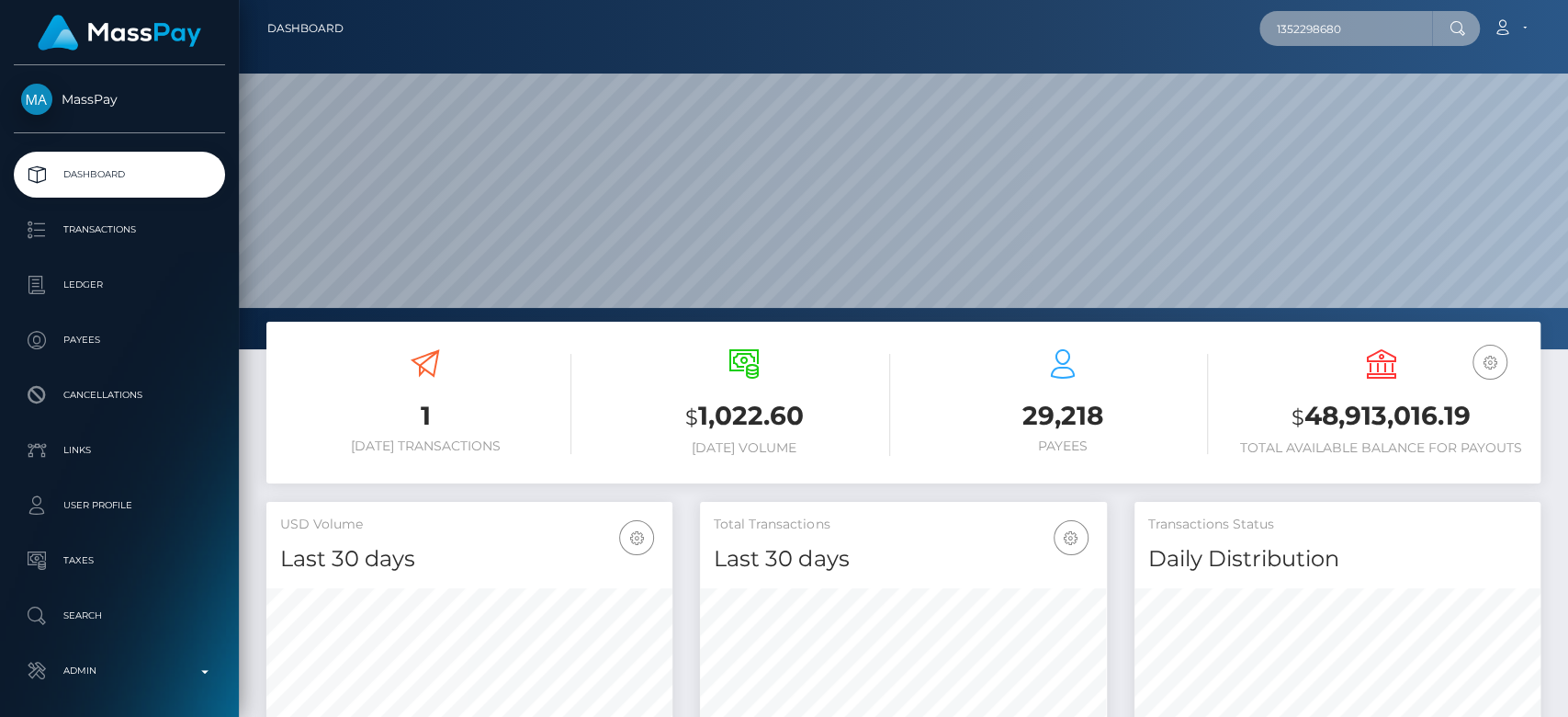
click at [1388, 14] on input "1352298680" at bounding box center [1345, 28] width 173 height 35
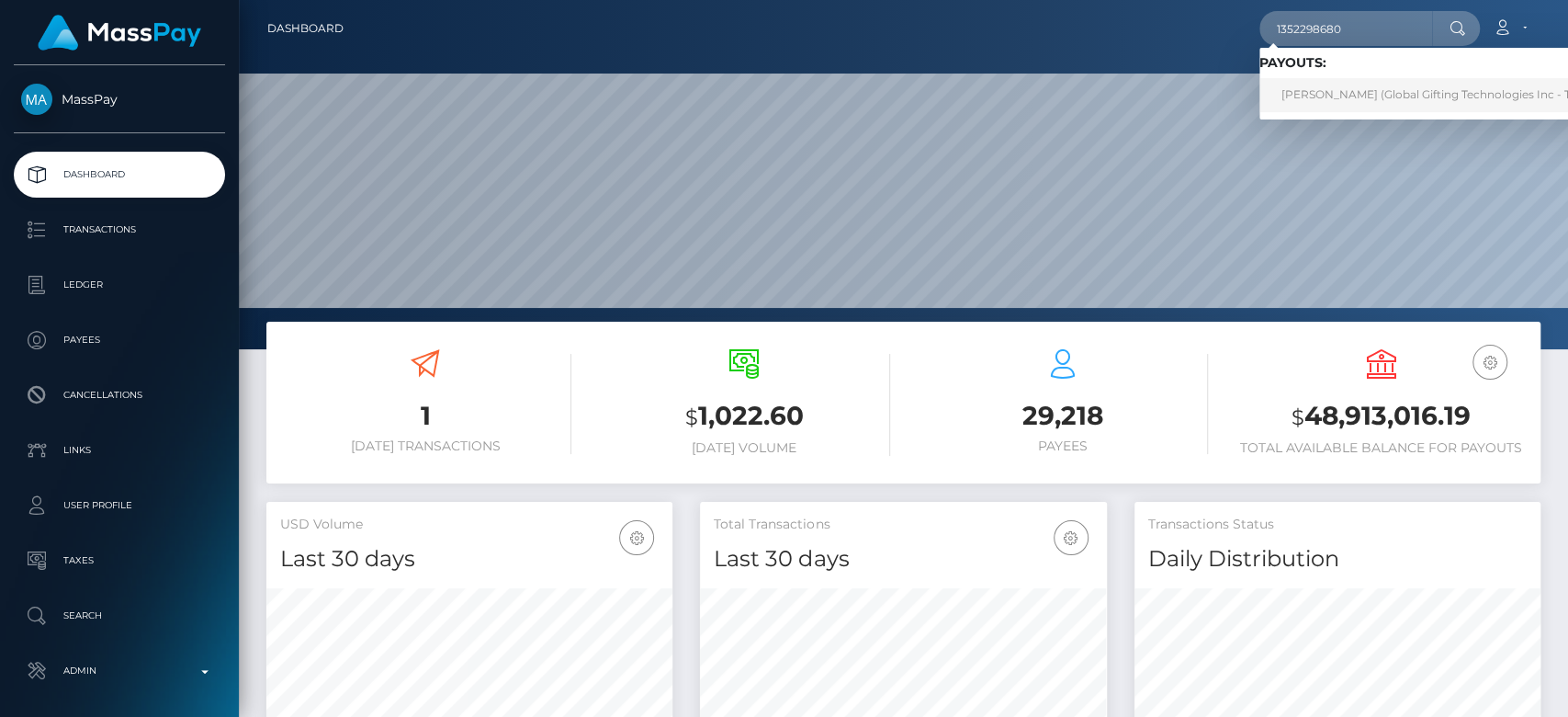
click at [1333, 93] on link "JAQUELINE SCHRIEFL (Global Gifting Technologies Inc - Throne)" at bounding box center [1444, 95] width 370 height 34
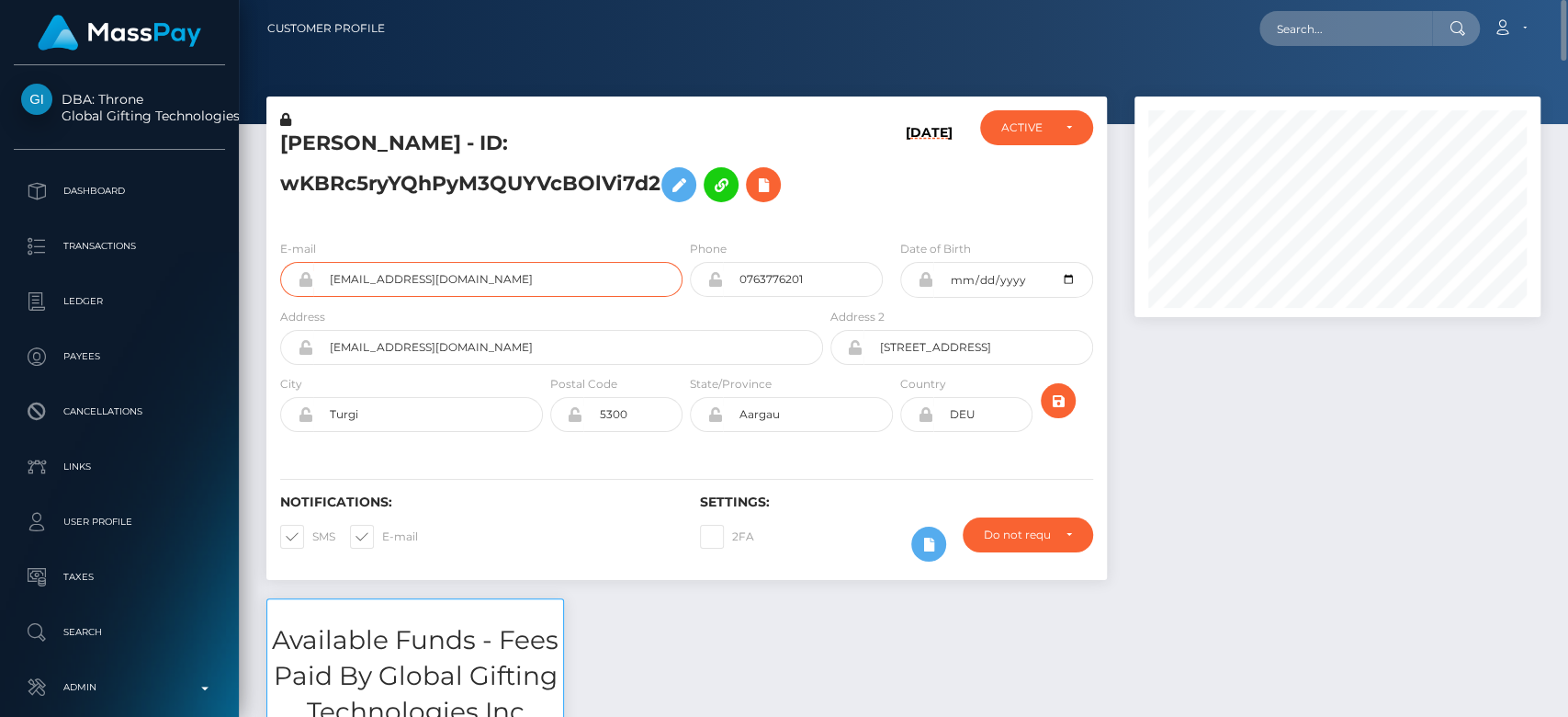
drag, startPoint x: 490, startPoint y: 277, endPoint x: 300, endPoint y: 272, distance: 190.1
click at [300, 272] on div "contact@ameliedouleur.ch" at bounding box center [481, 279] width 402 height 35
click at [1389, 17] on input "text" at bounding box center [1345, 28] width 173 height 35
paste input "jesspaige46@gmail.com"
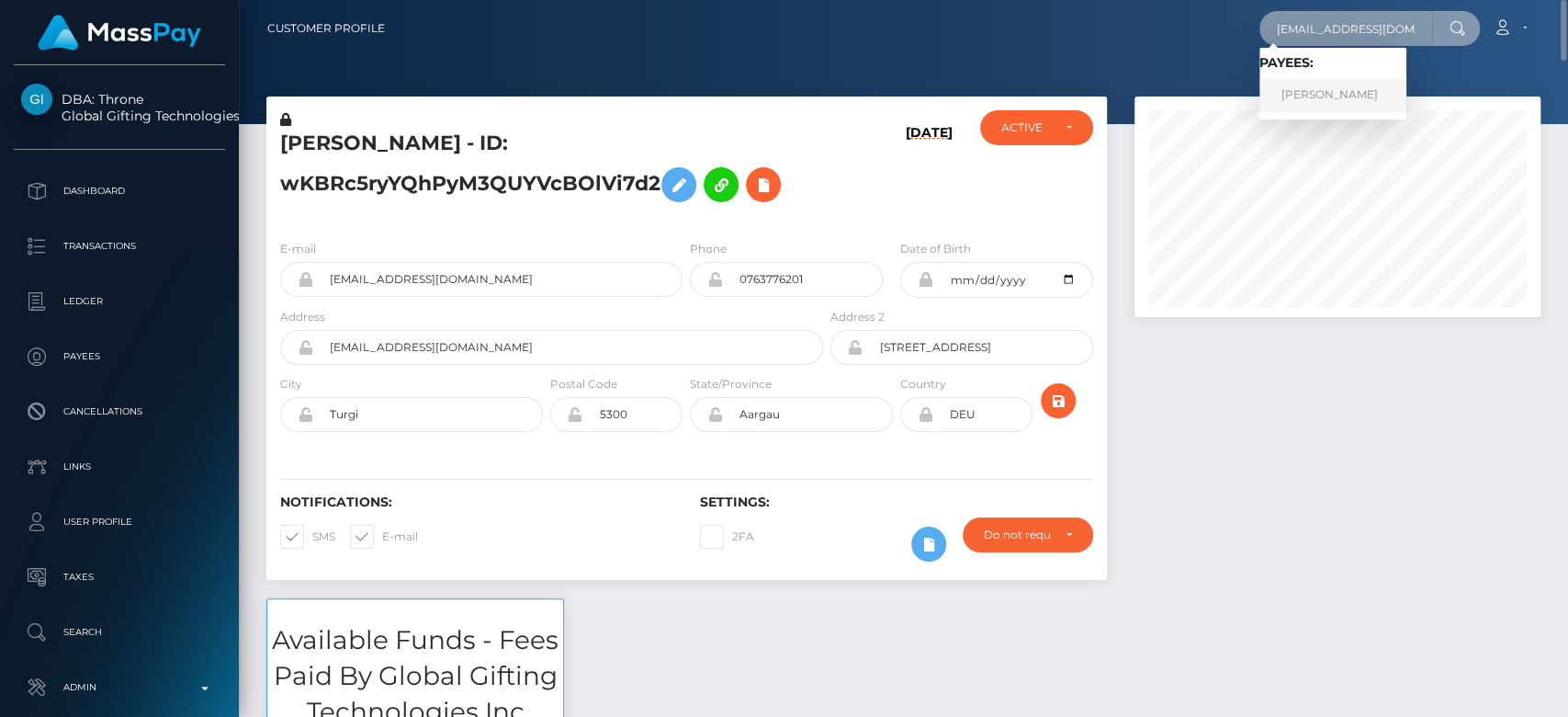
type input "jesspaige46@gmail.com"
click at [1310, 80] on link "Jessica-paige Wiesner" at bounding box center [1332, 95] width 147 height 34
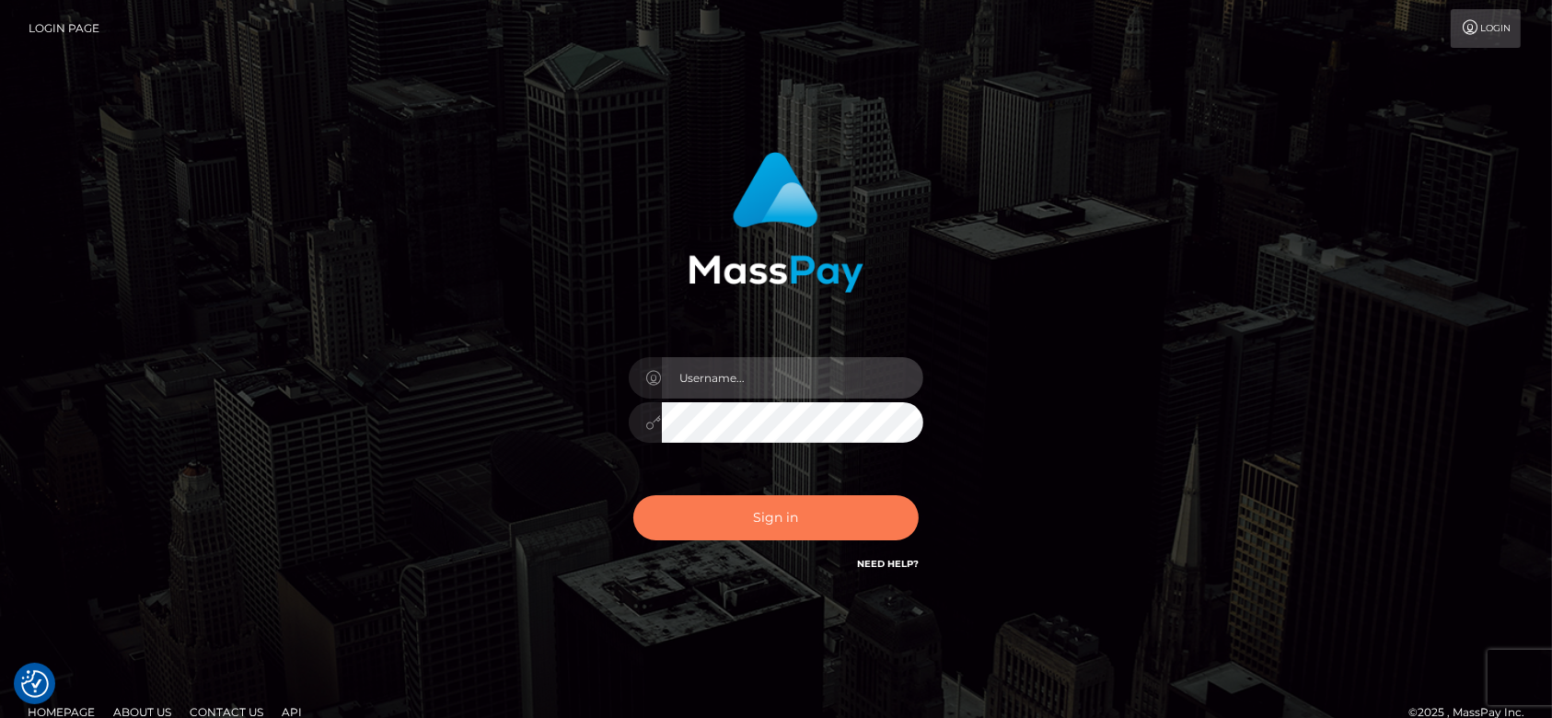
type input "[DOMAIN_NAME]"
click at [744, 508] on button "Sign in" at bounding box center [775, 517] width 285 height 45
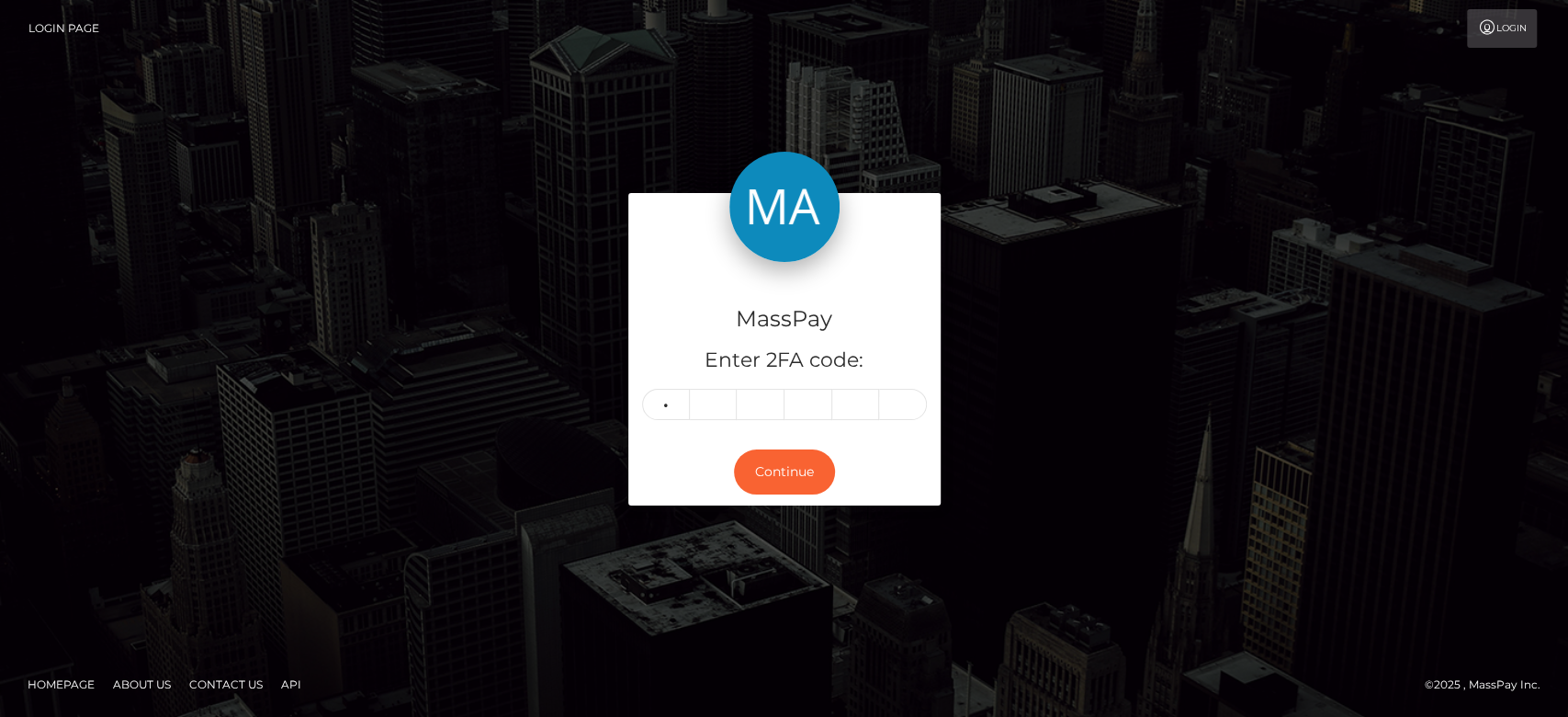
type input "1"
type input "5"
type input "2"
type input "0"
type input "1"
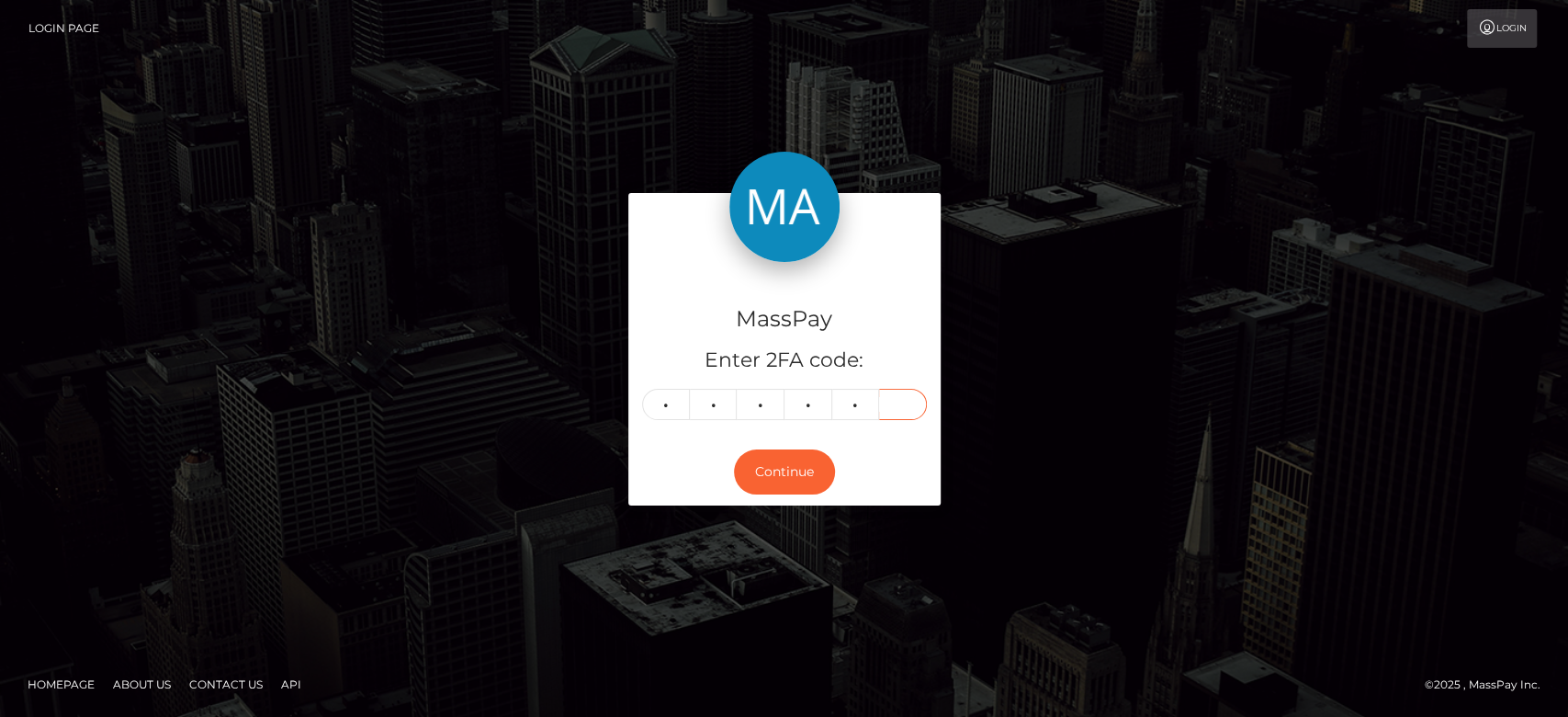
type input "7"
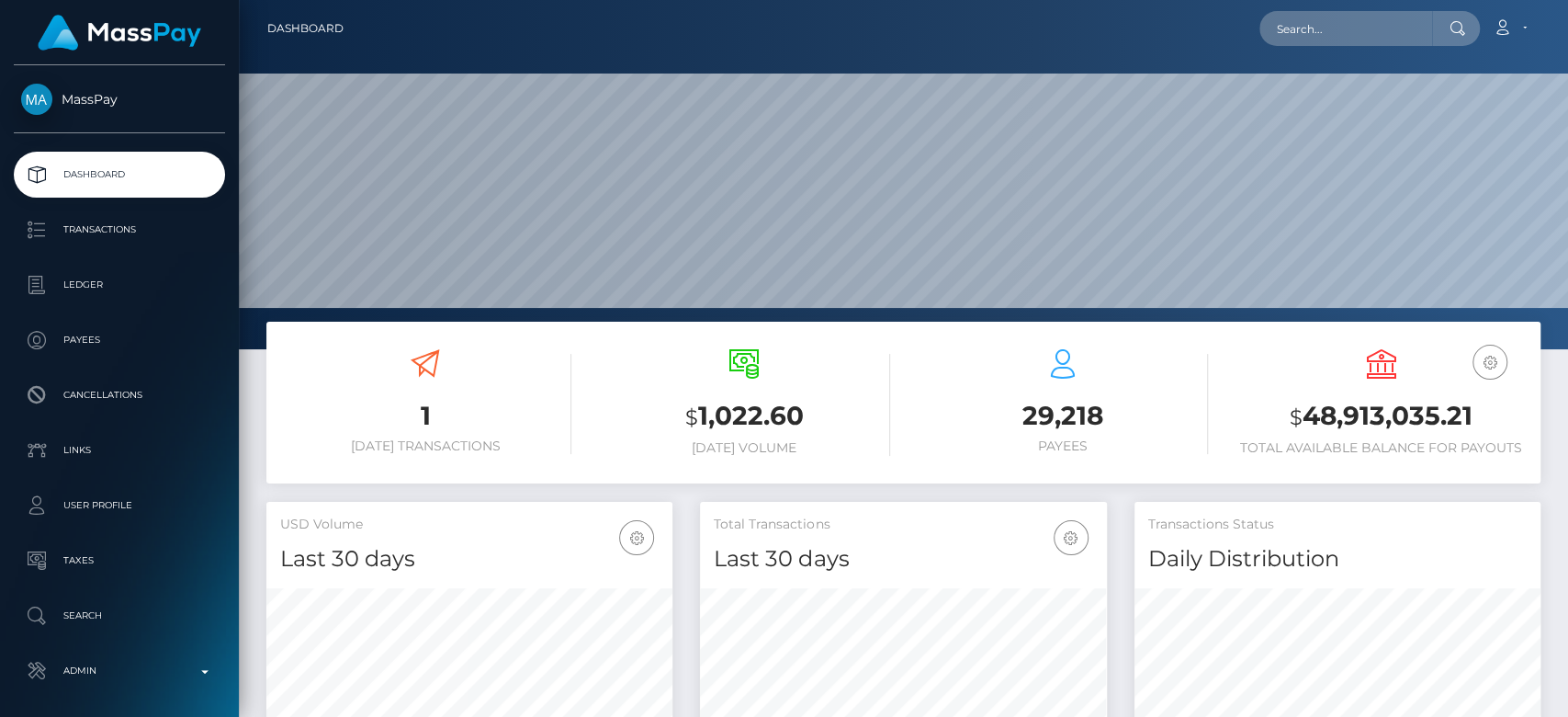
scroll to position [503, 406]
click at [1274, 34] on input "text" at bounding box center [1345, 28] width 173 height 35
paste input "feetfun.india@gmail.com"
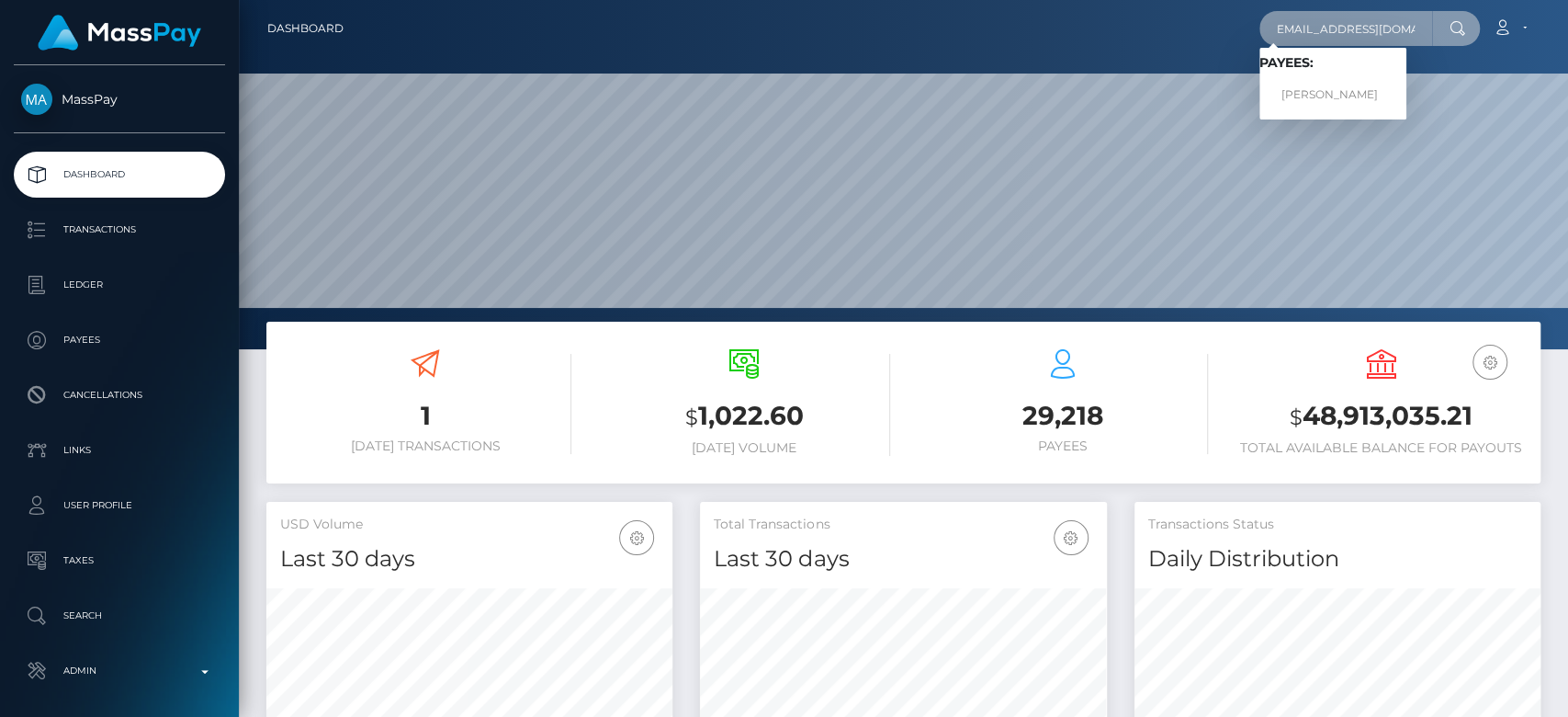
type input "feetfun.india@gmail.com"
click at [1318, 92] on link "SEEMA RAI" at bounding box center [1332, 95] width 147 height 34
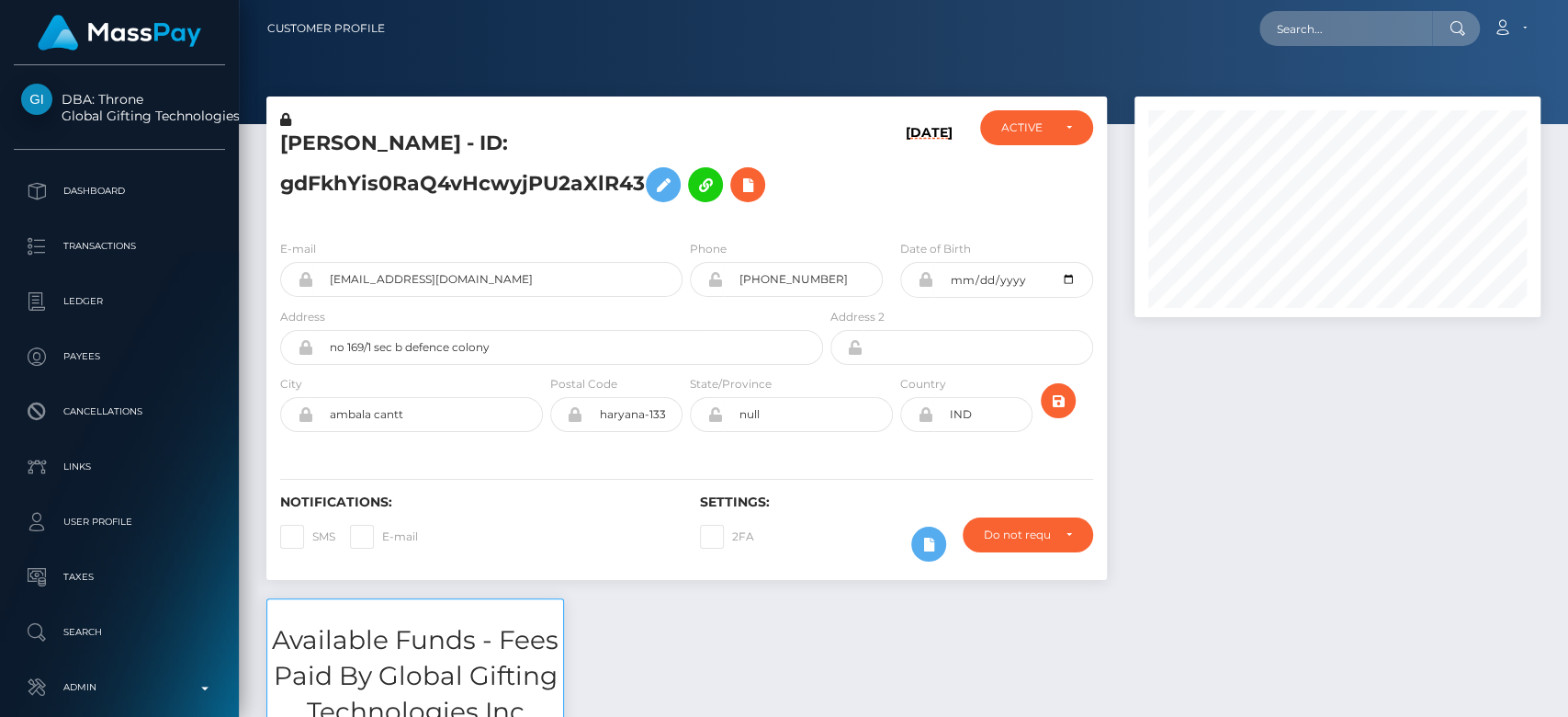
scroll to position [221, 406]
click at [1330, 560] on div at bounding box center [1337, 348] width 433 height 502
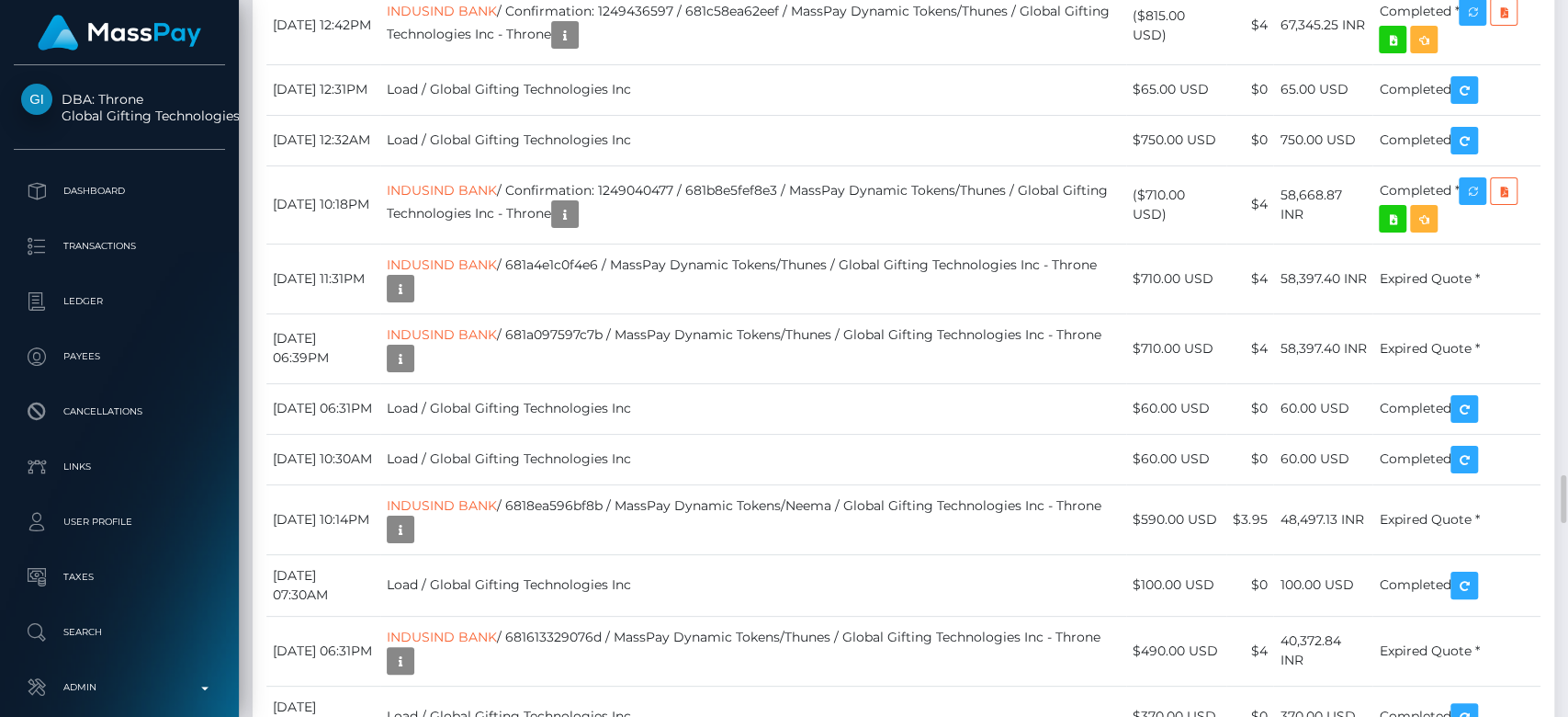
scroll to position [7184, 0]
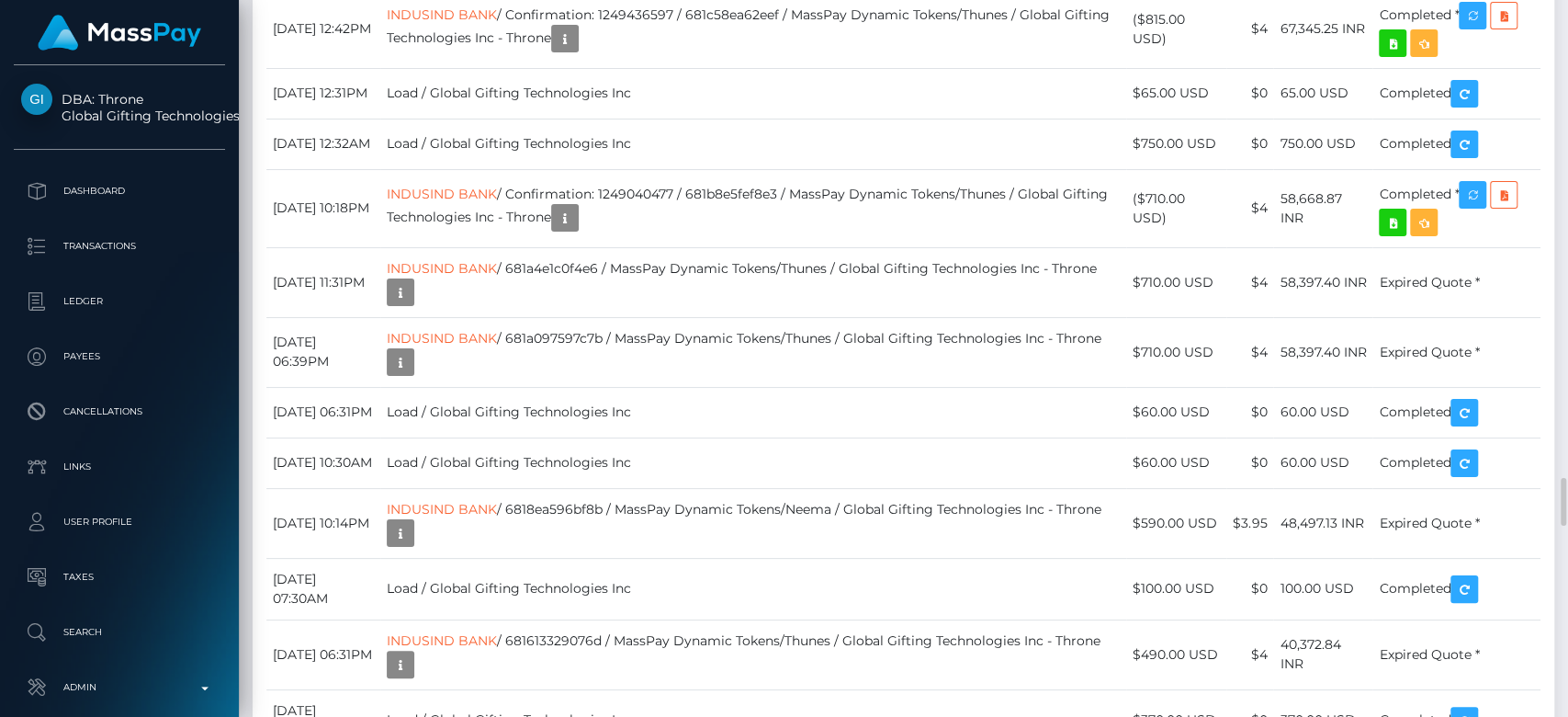
drag, startPoint x: 726, startPoint y: 242, endPoint x: 562, endPoint y: 248, distance: 164.1
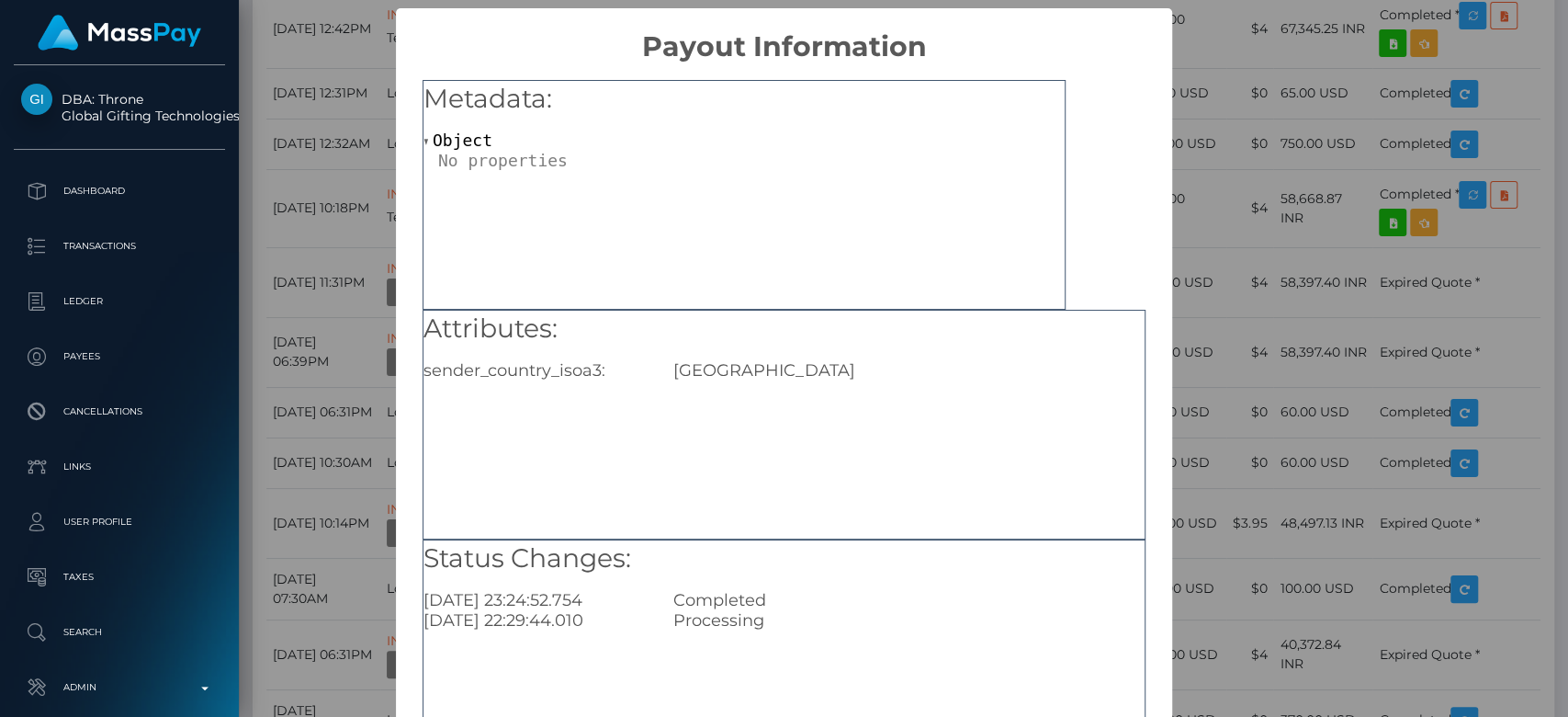
click at [1236, 323] on div "× Payout Information Metadata: Object Attributes: sender_country_isoa3: USA Sta…" at bounding box center [784, 358] width 1568 height 717
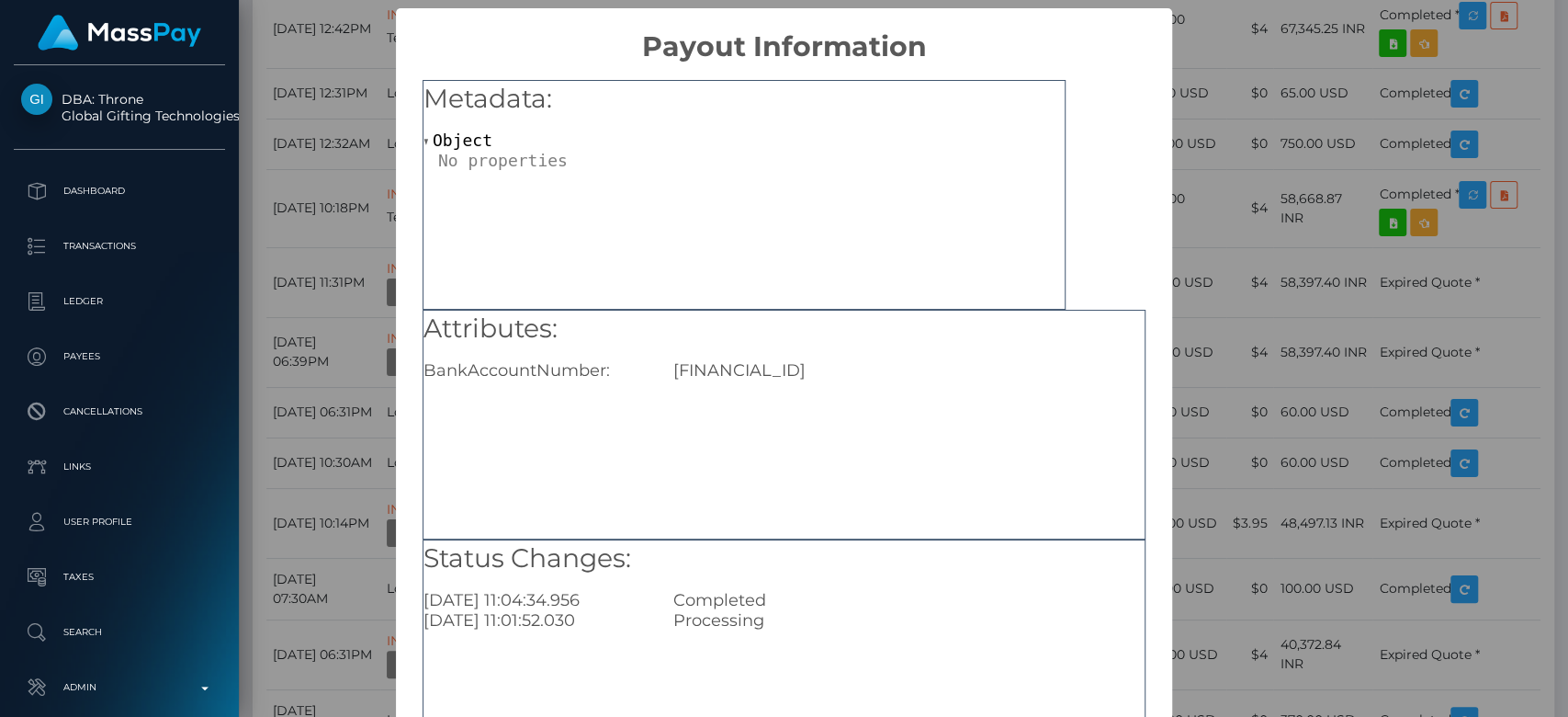
drag, startPoint x: 659, startPoint y: 375, endPoint x: 959, endPoint y: 353, distance: 300.8
click at [959, 353] on div "Attributes: BankAccountNumber: IT04B0366901600551057360095" at bounding box center [784, 346] width 722 height 71
click at [788, 371] on div "IT04B0366901600551057360095" at bounding box center [909, 370] width 499 height 20
click at [859, 360] on div "IT04B0366901600551057360095" at bounding box center [909, 370] width 499 height 20
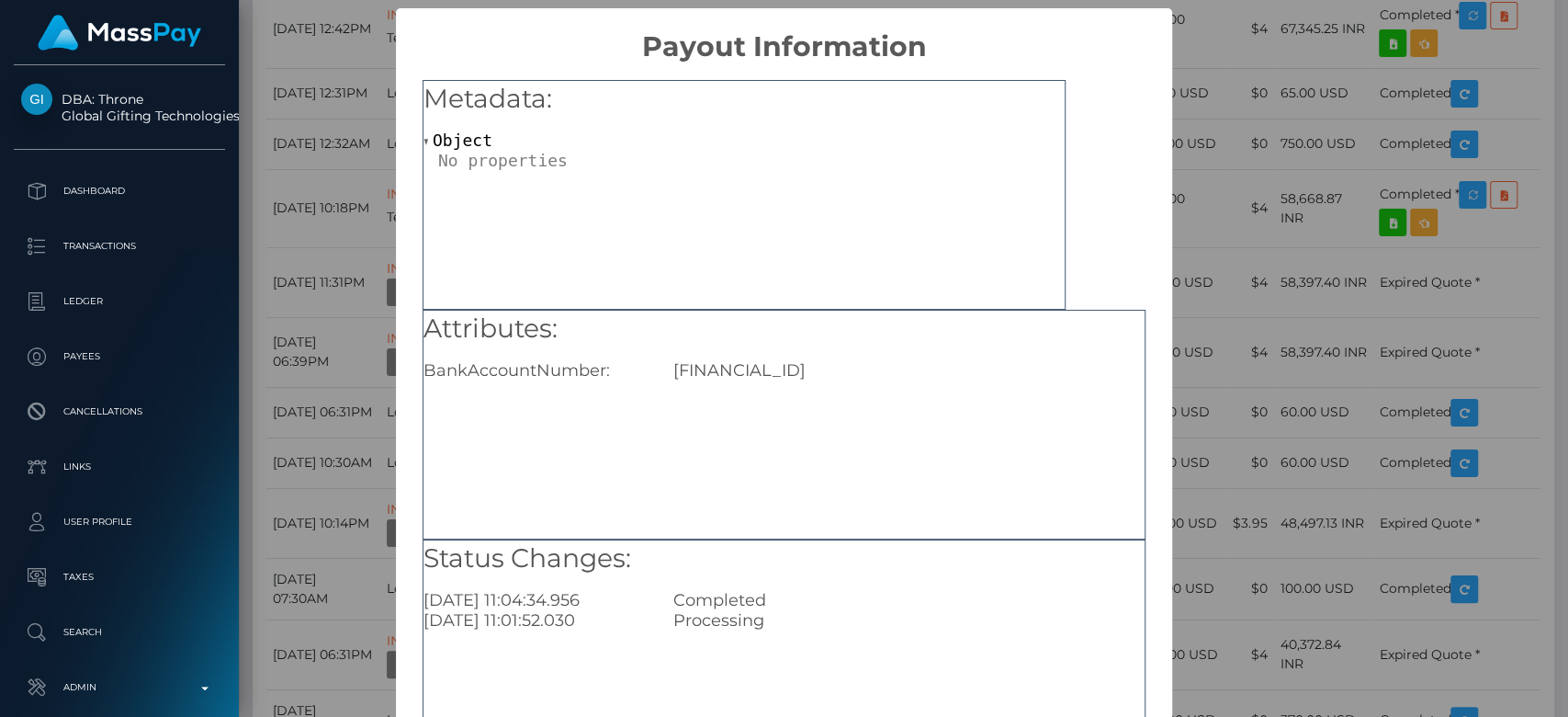
click at [859, 360] on div "IT04B0366901600551057360095" at bounding box center [909, 370] width 499 height 20
click at [603, 398] on div "Attributes: BankAccountNumber: IT04B0366901600551057360095" at bounding box center [784, 424] width 723 height 230
click at [1304, 377] on div "× Payout Information Metadata: Object Attributes: BankAccountNumber: IT04B03669…" at bounding box center [784, 358] width 1568 height 717
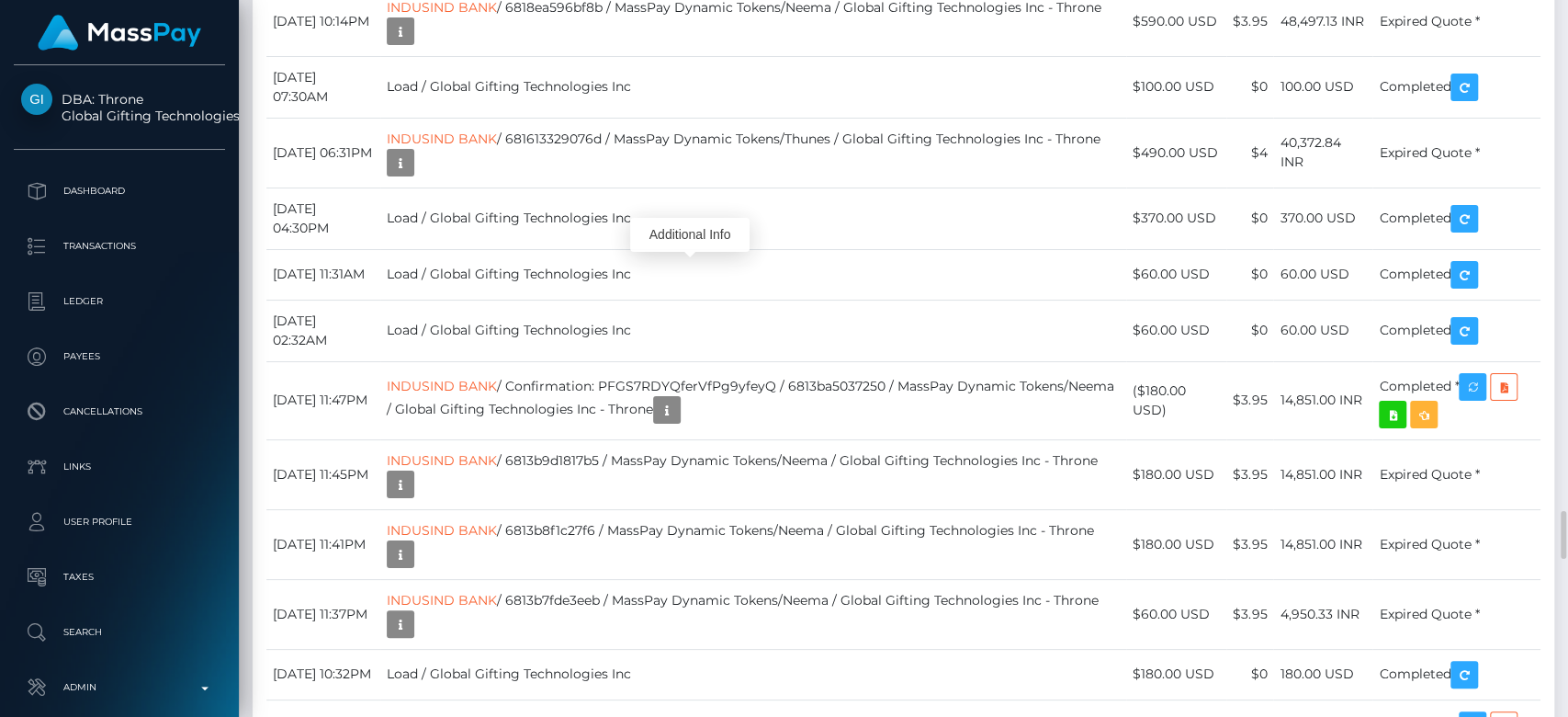
scroll to position [221, 406]
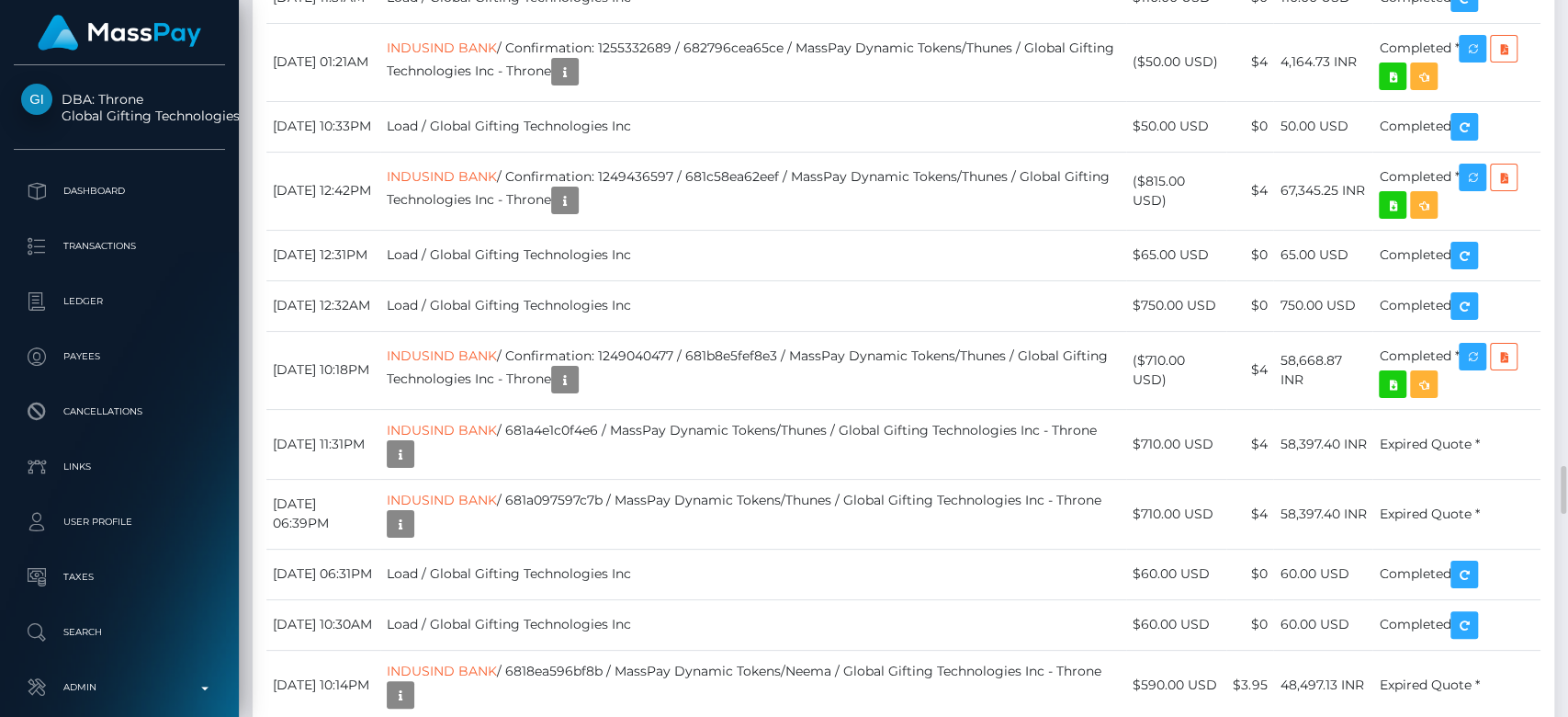
scroll to position [7021, 0]
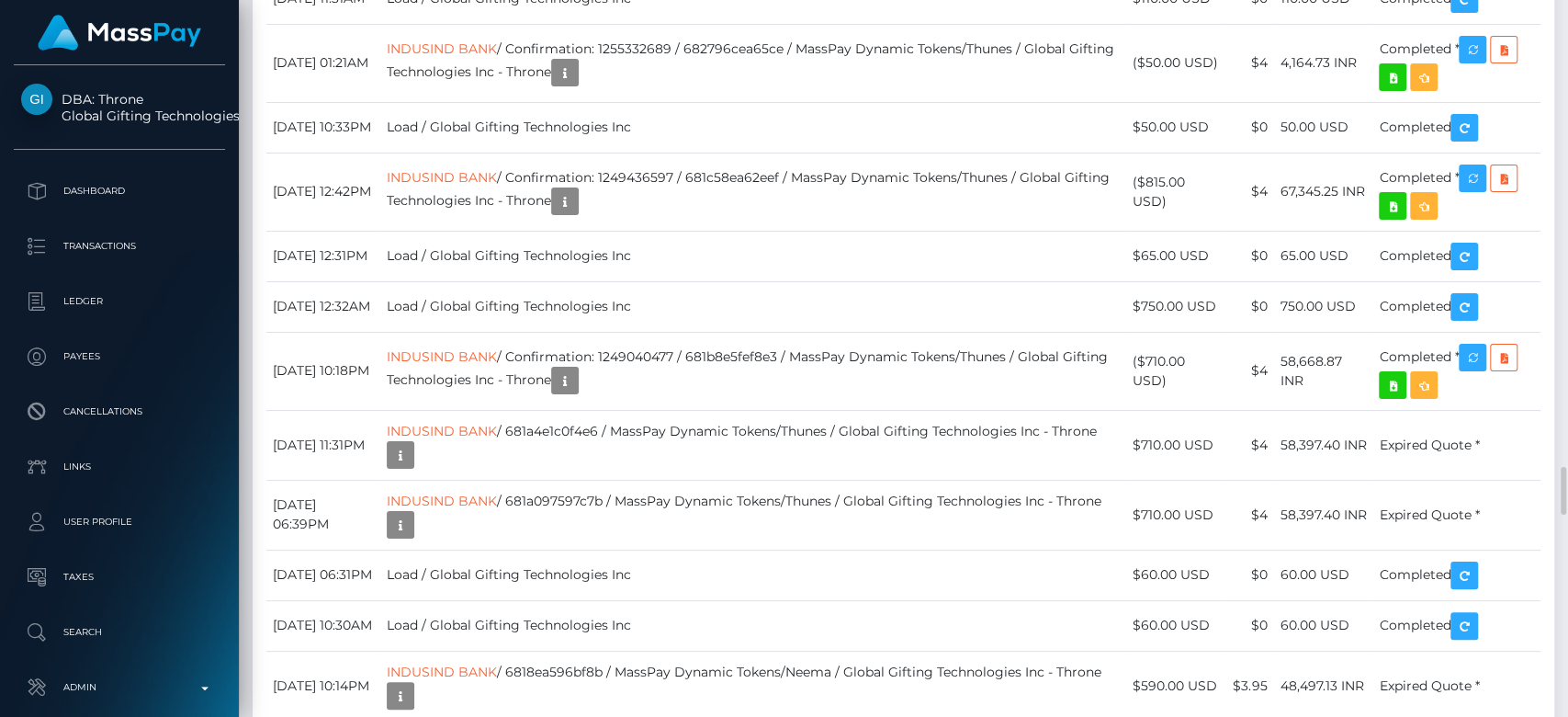
scroll to position [221, 406]
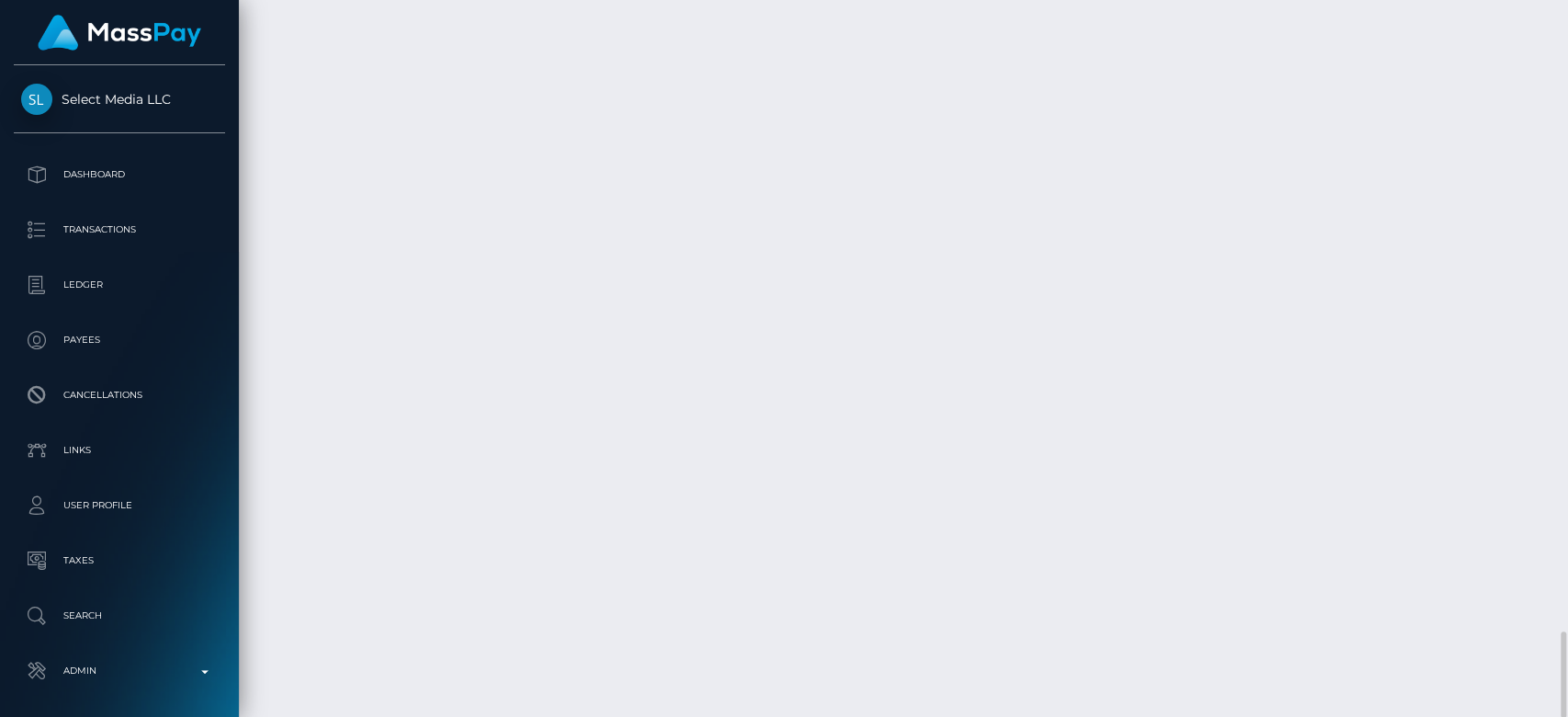
scroll to position [221, 406]
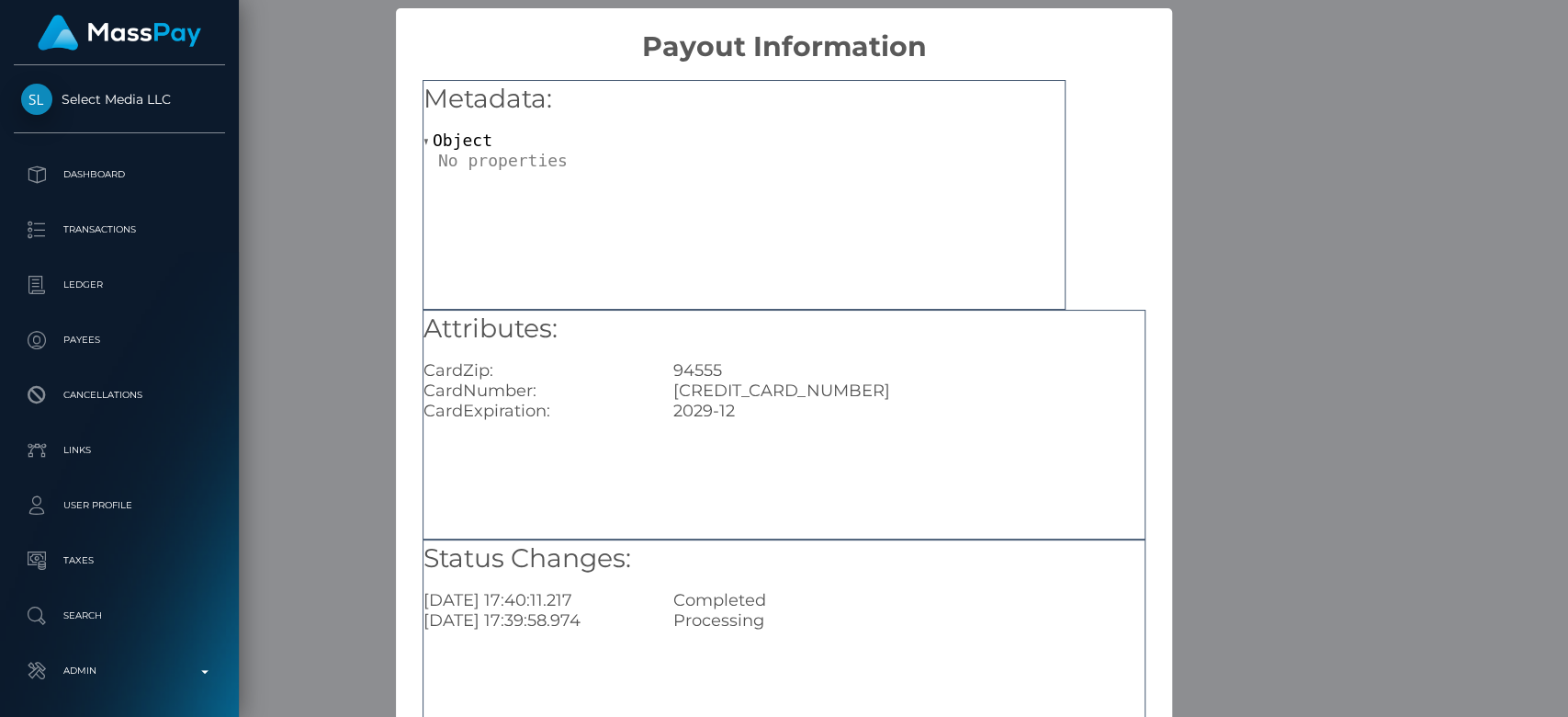
click at [1289, 381] on div "× Payout Information Metadata: Object Attributes: CardZip: 94555 CardNumber: 40…" at bounding box center [784, 358] width 1568 height 717
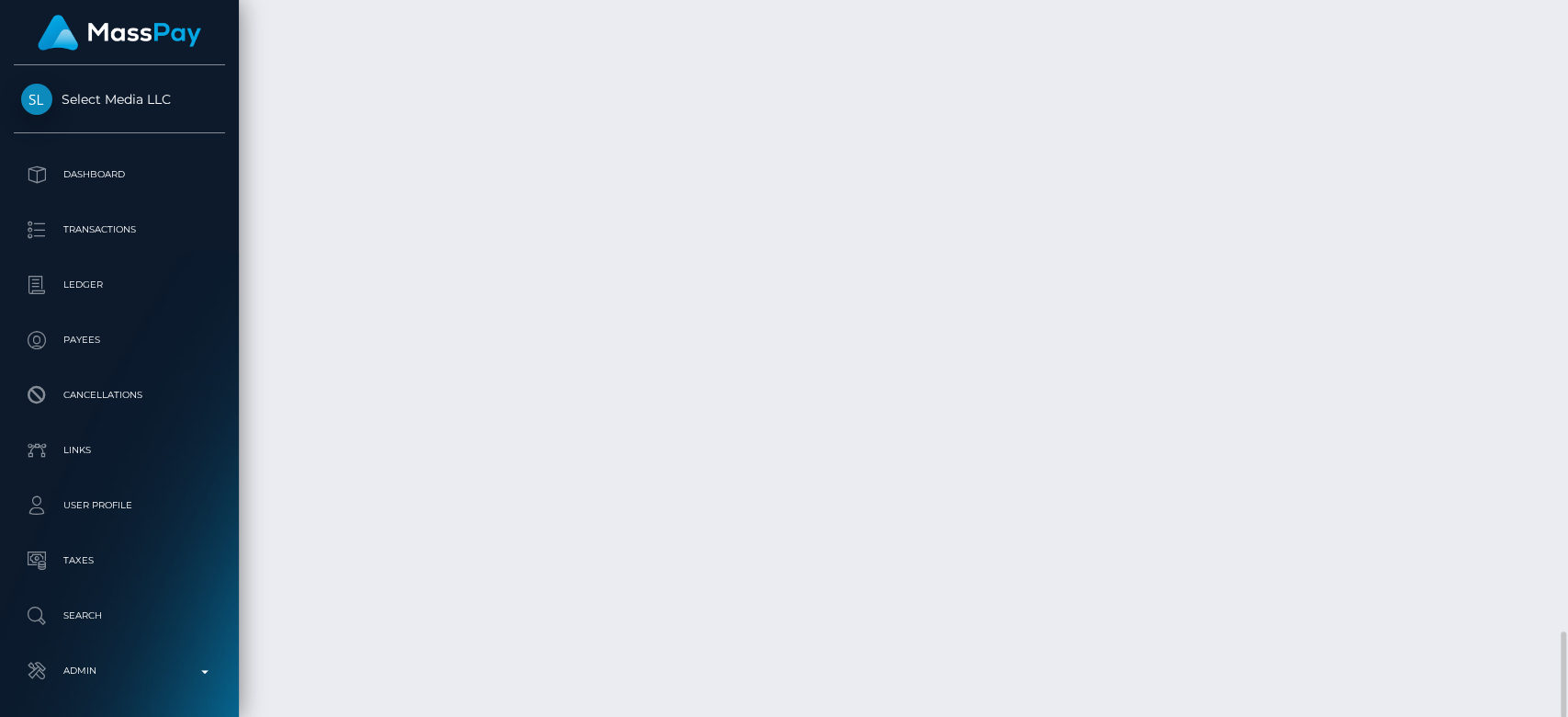
drag, startPoint x: 266, startPoint y: 460, endPoint x: 1447, endPoint y: 467, distance: 1181.0
copy tr "September 27, 2025 07:41PM Instant Pay / Confirmation: 336c5bd05ee845fc88a1aa3a…"
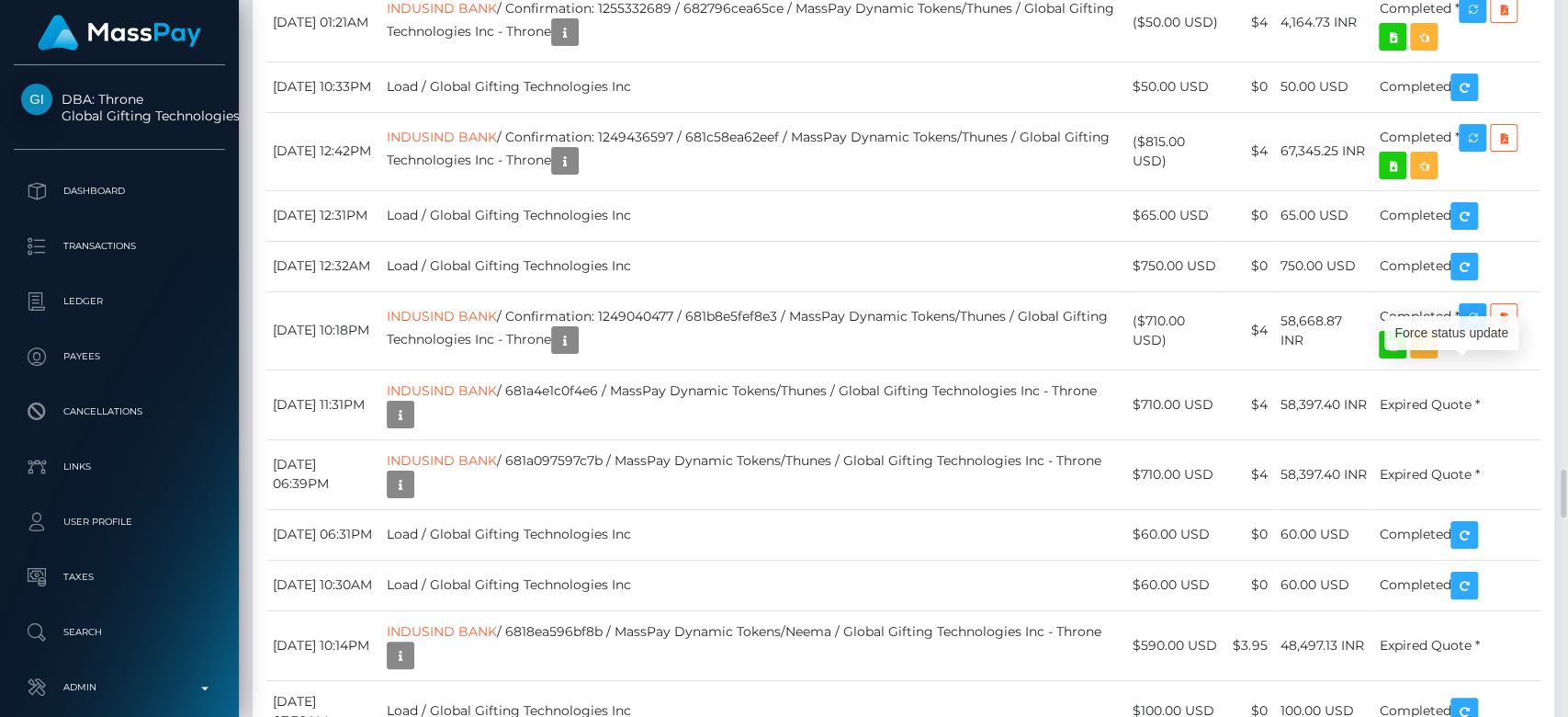
scroll to position [221, 406]
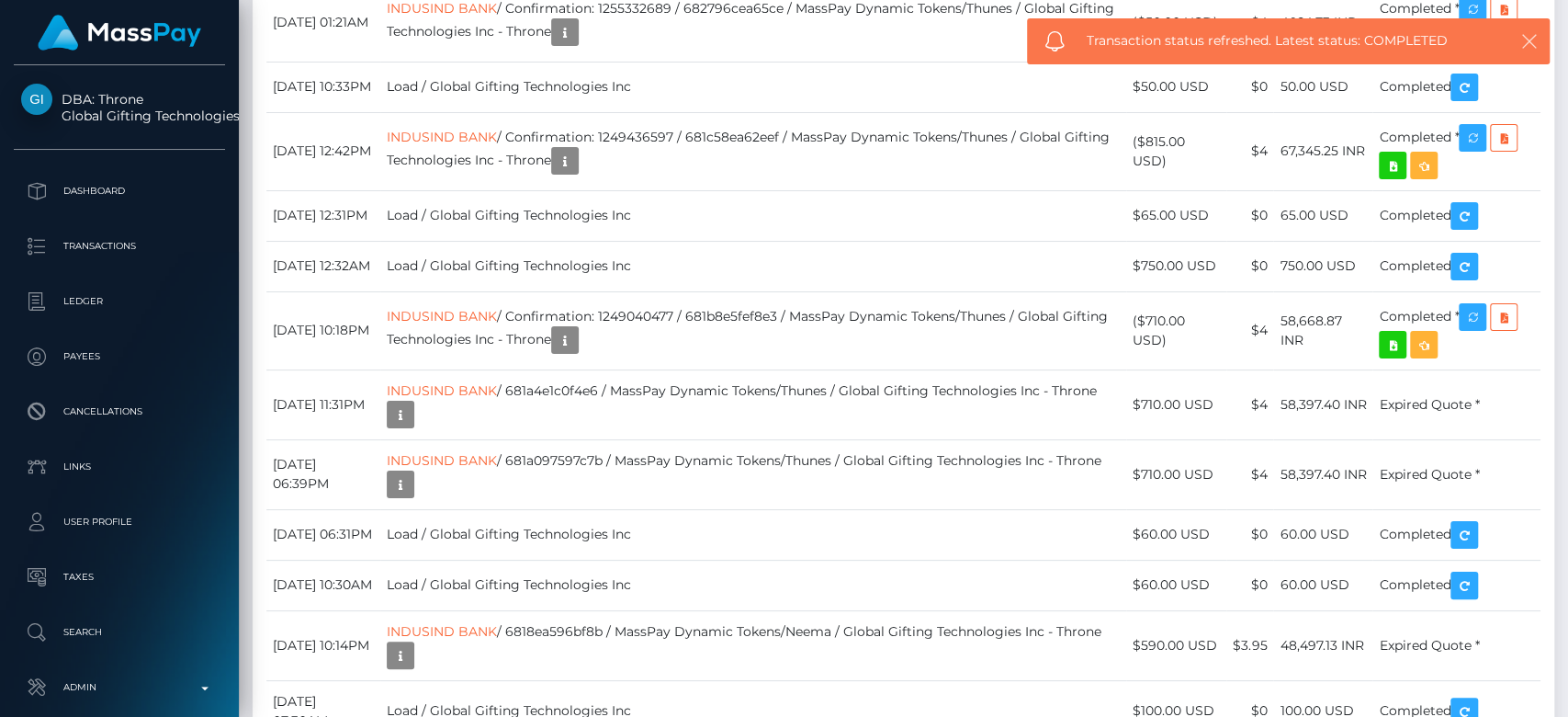
click at [1524, 47] on icon "button" at bounding box center [1529, 41] width 18 height 18
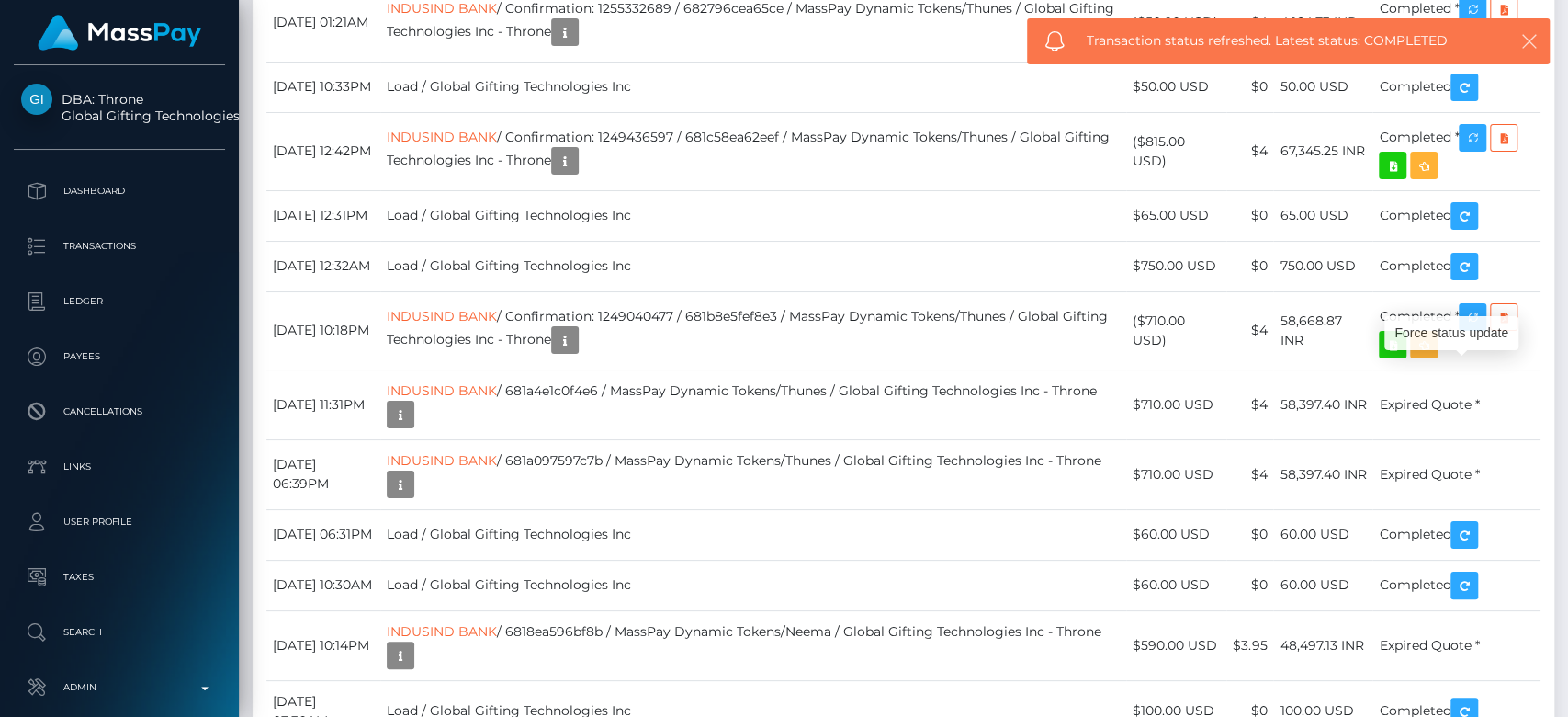
click at [1535, 41] on icon "button" at bounding box center [1529, 41] width 18 height 18
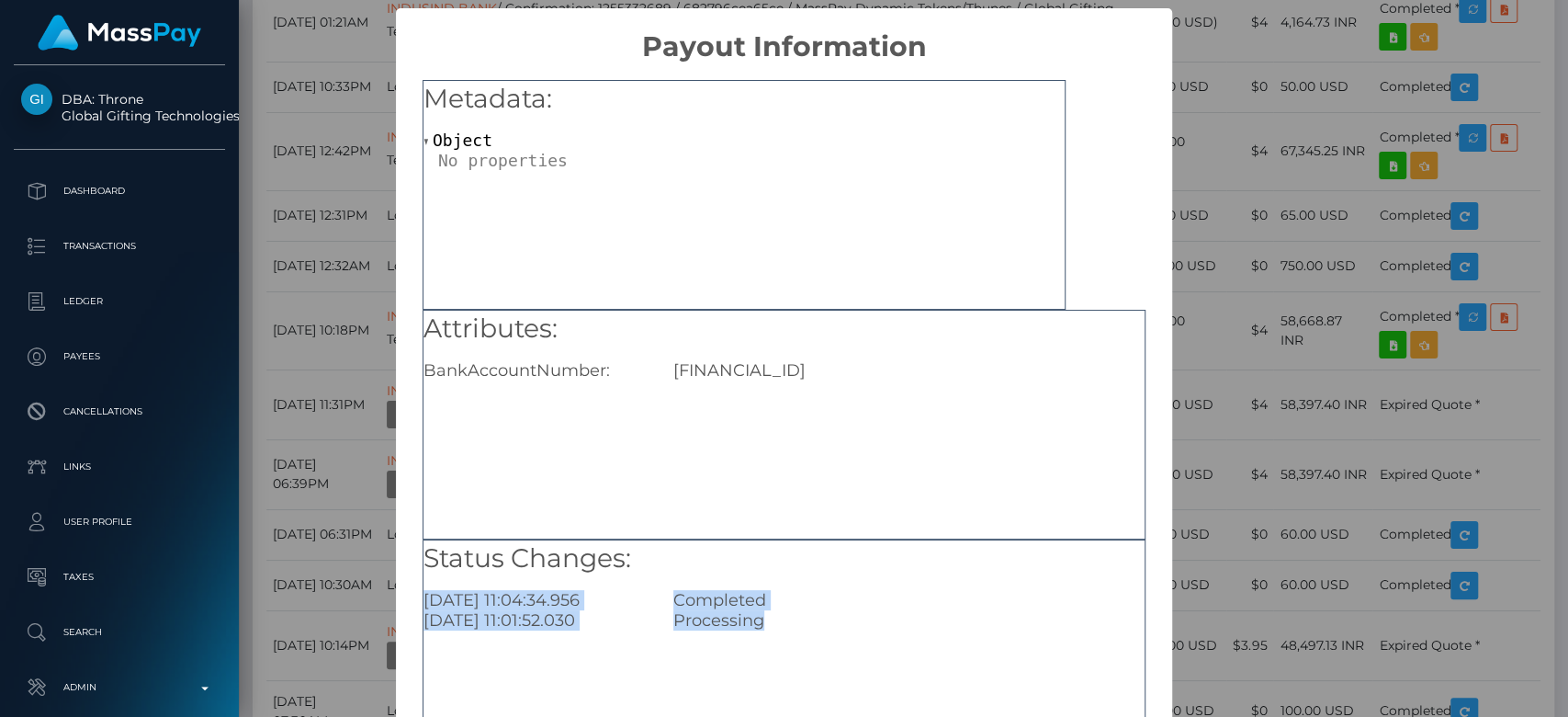
drag, startPoint x: 766, startPoint y: 621, endPoint x: 413, endPoint y: 607, distance: 353.3
click at [413, 607] on div "Metadata: Object Attributes: BankAccountNumber: [FINANCIAL_ID] Status Changes: …" at bounding box center [784, 419] width 777 height 711
click at [327, 456] on div "× Payout Information Metadata: Object Attributes: BankAccountNumber: [FINANCIAL…" at bounding box center [784, 358] width 1568 height 717
